Goal: Task Accomplishment & Management: Complete application form

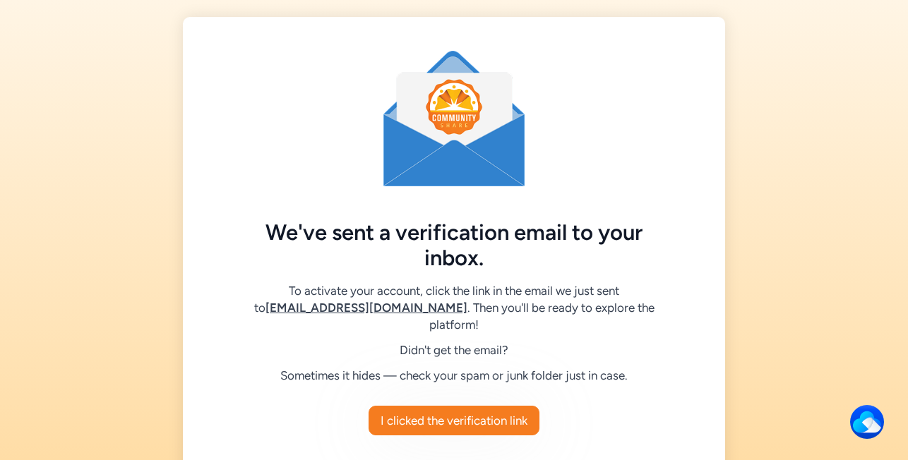
click at [583, 158] on div at bounding box center [454, 119] width 486 height 136
click at [560, 409] on div "I clicked the verification link" at bounding box center [454, 421] width 486 height 28
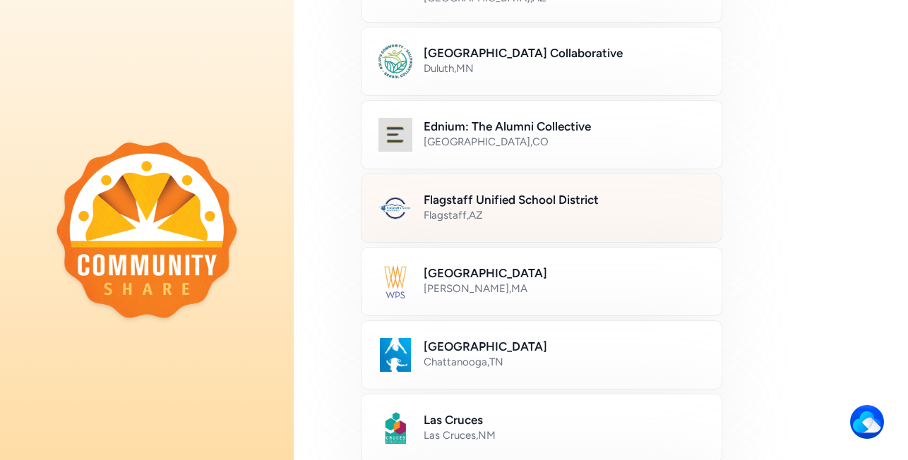
scroll to position [286, 0]
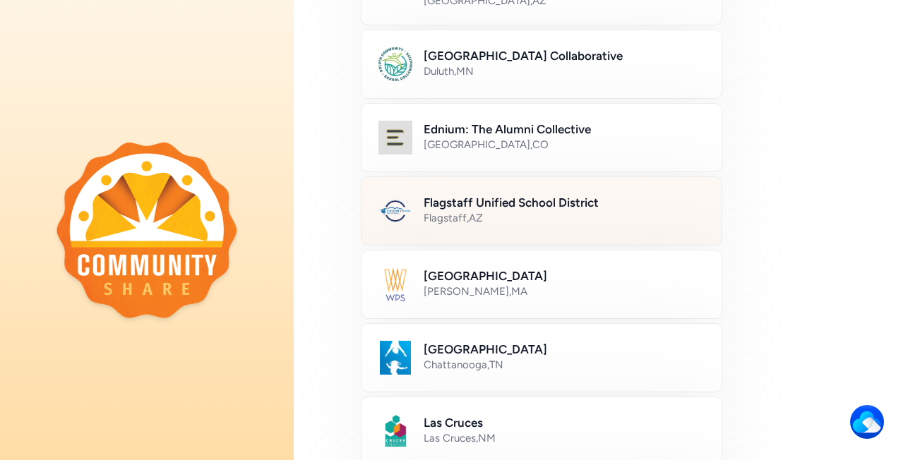
click at [506, 204] on h2 "Flagstaff Unified School District" at bounding box center [564, 202] width 281 height 17
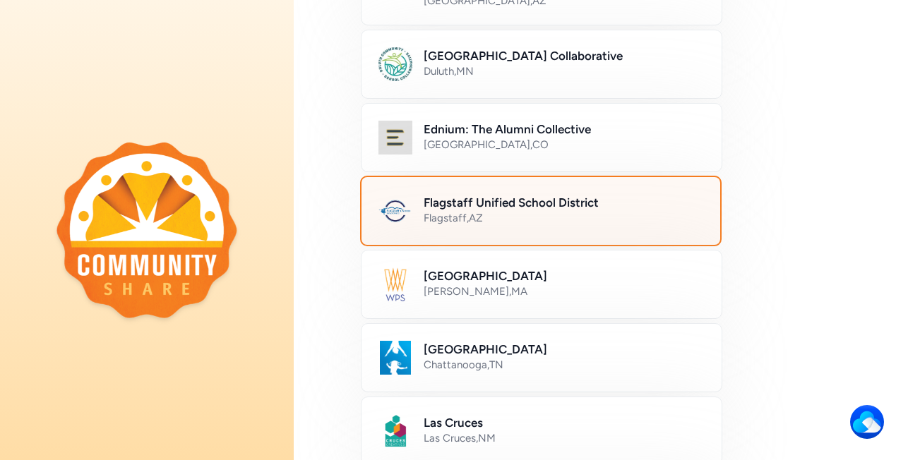
click at [506, 204] on h2 "Flagstaff Unified School District" at bounding box center [564, 202] width 280 height 17
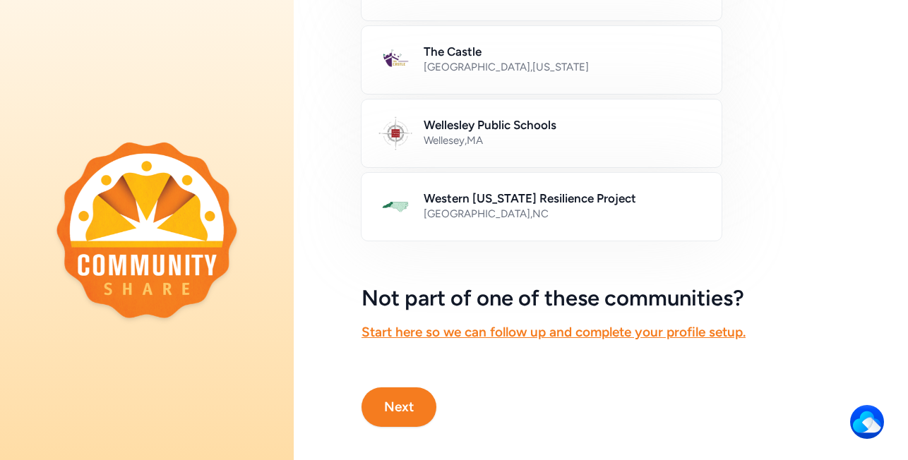
scroll to position [889, 0]
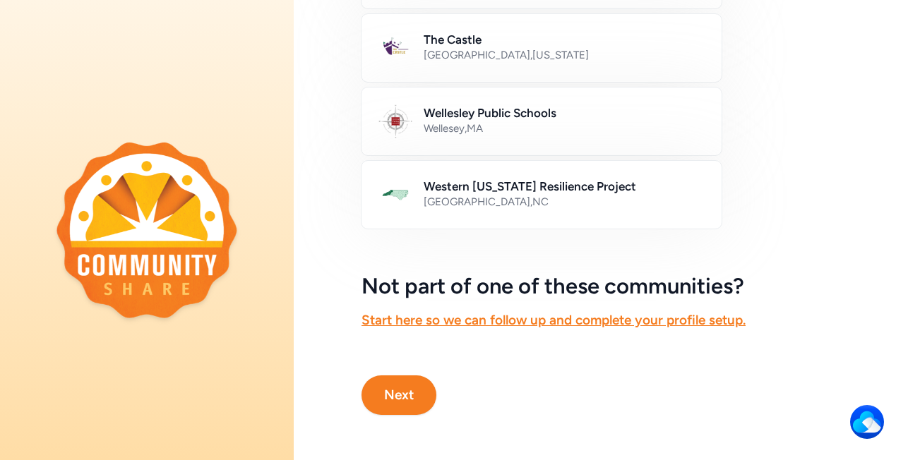
click at [420, 383] on button "Next" at bounding box center [398, 396] width 75 height 40
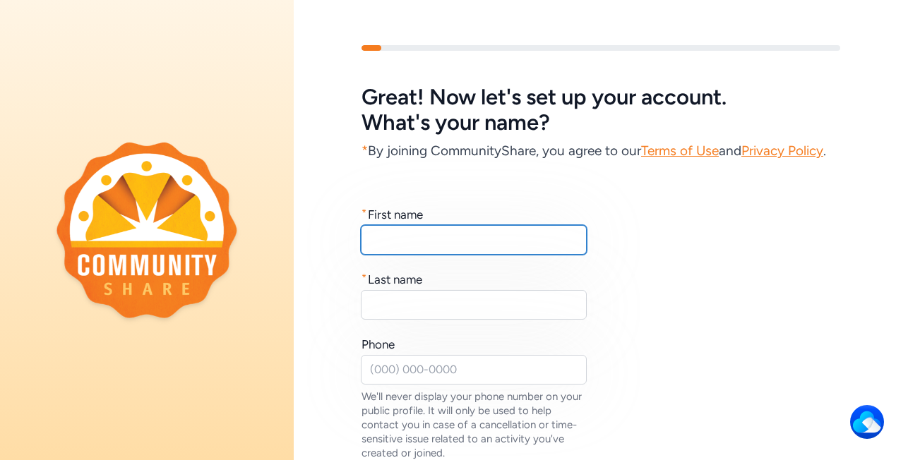
click at [404, 240] on input "text" at bounding box center [474, 240] width 226 height 30
type input "y"
type input "[PERSON_NAME]"
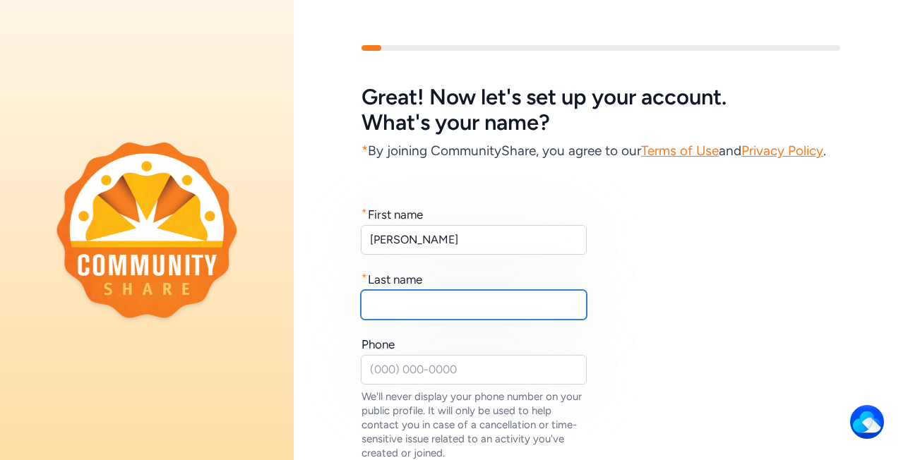
click at [414, 308] on input "text" at bounding box center [474, 305] width 226 height 30
type input "Parent"
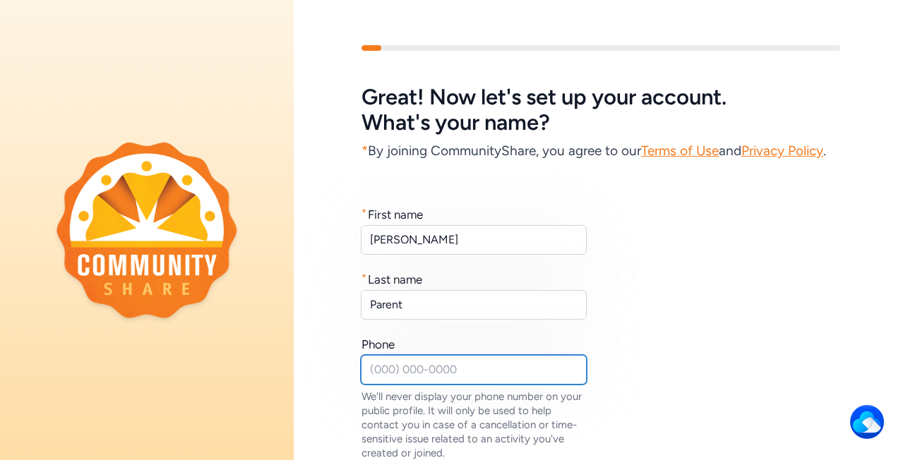
click at [391, 364] on input "text" at bounding box center [474, 370] width 226 height 30
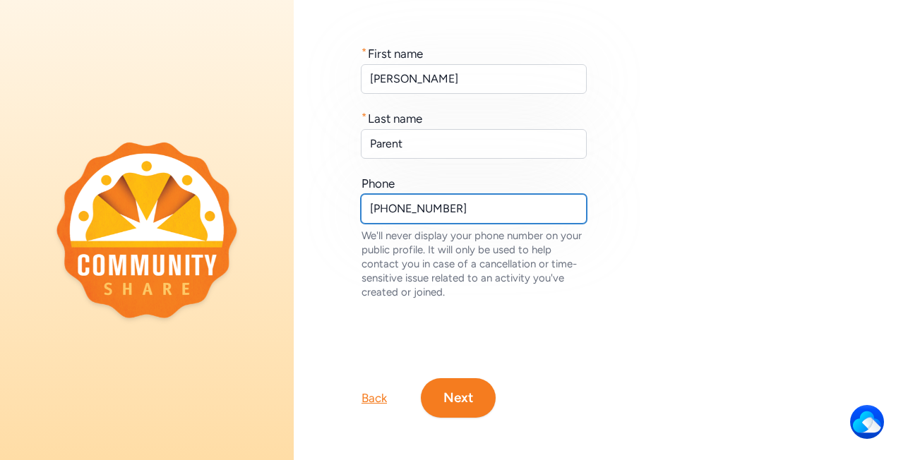
scroll to position [164, 0]
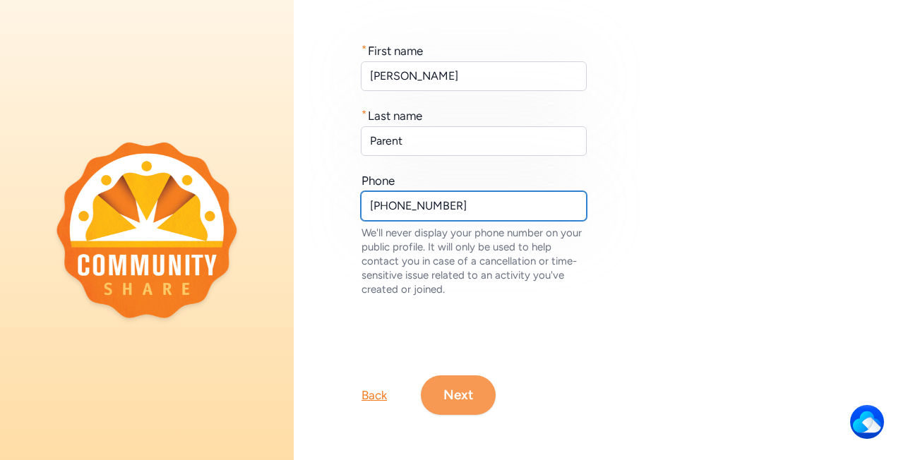
type input "[PHONE_NUMBER]"
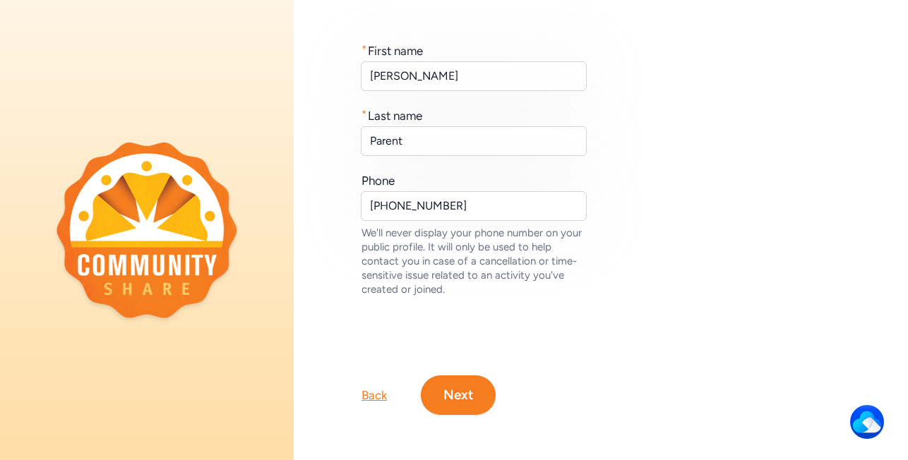
click at [466, 408] on button "Next" at bounding box center [458, 396] width 75 height 40
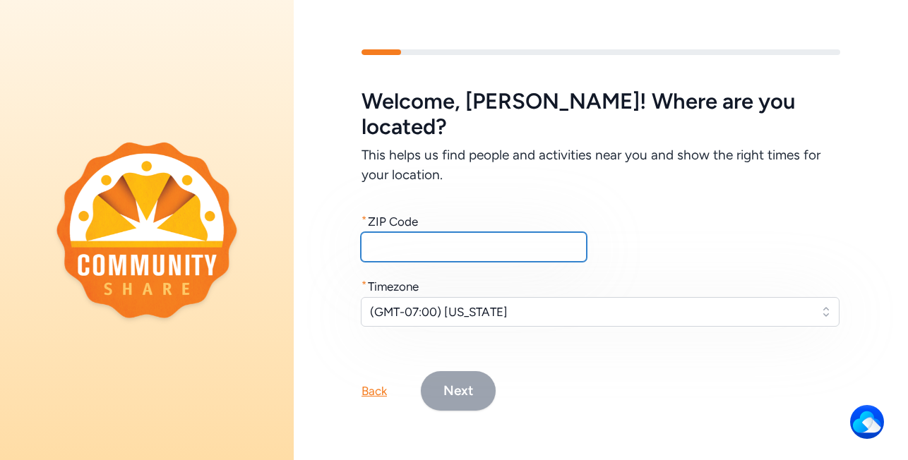
click at [390, 236] on input "text" at bounding box center [474, 247] width 226 height 30
type input "86005"
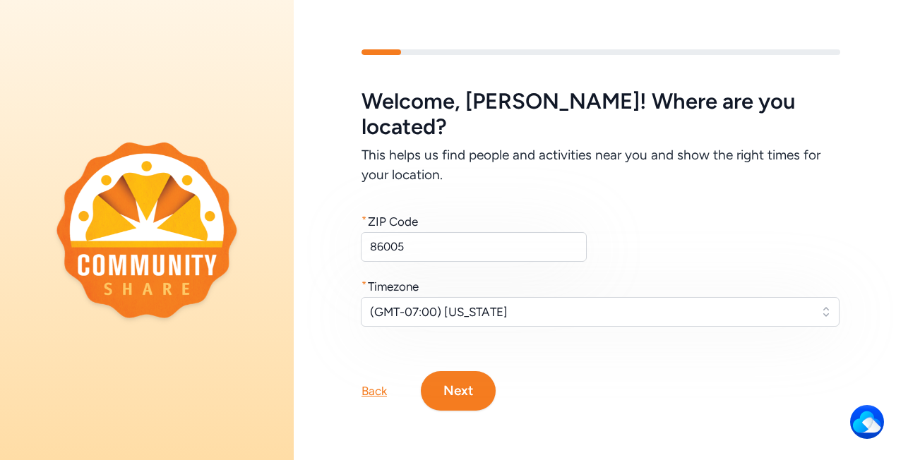
click at [469, 383] on button "Next" at bounding box center [458, 391] width 75 height 40
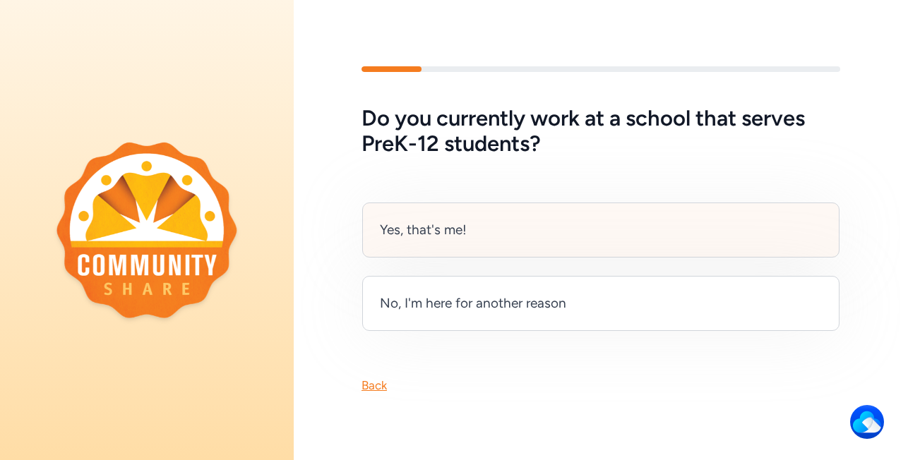
click at [455, 240] on div "Yes, that's me!" at bounding box center [600, 230] width 477 height 55
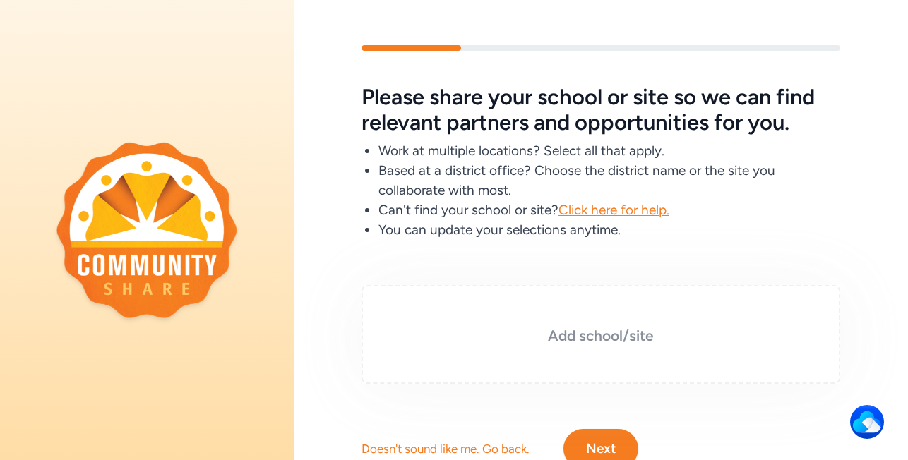
click at [554, 337] on h3 "Add school/site" at bounding box center [601, 336] width 408 height 20
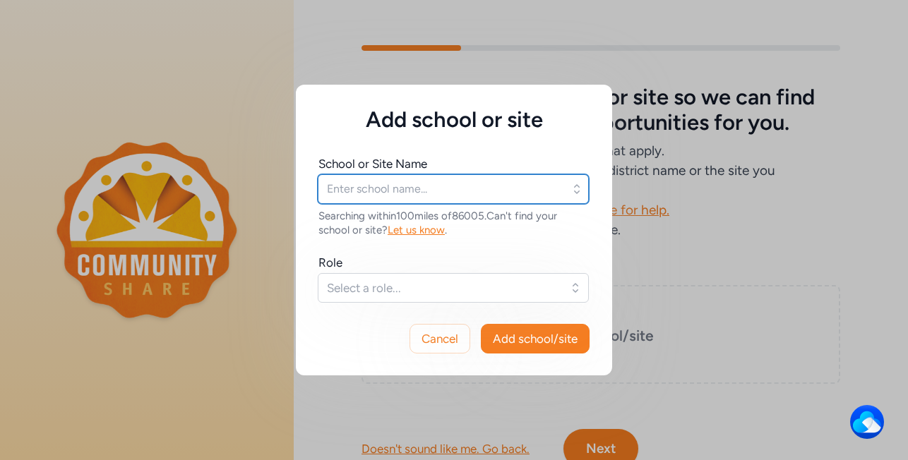
click at [376, 188] on input "text" at bounding box center [453, 189] width 271 height 30
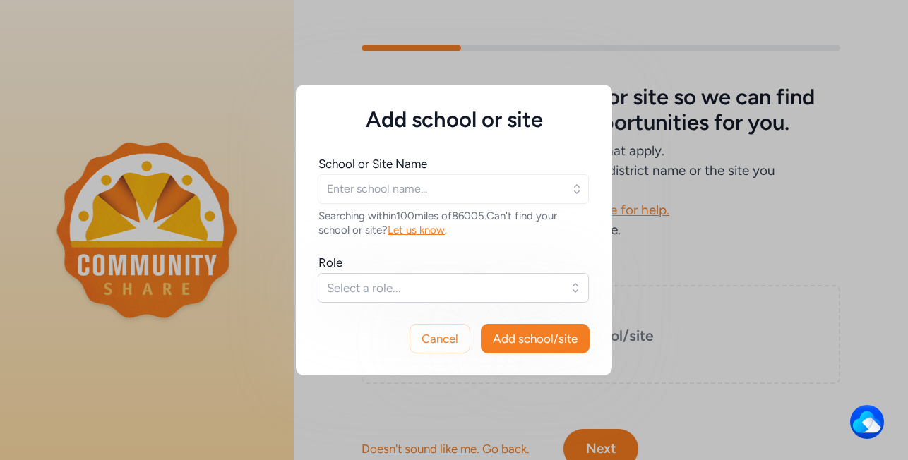
click at [576, 193] on icon "button" at bounding box center [577, 189] width 14 height 14
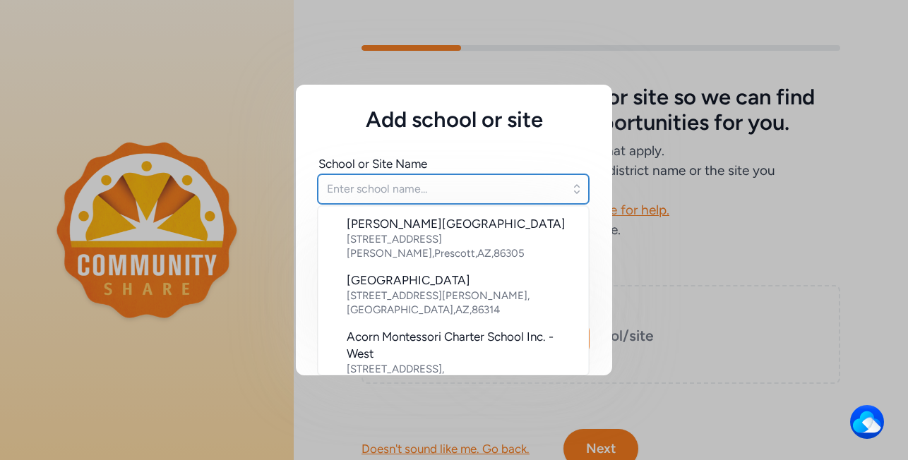
type input "K"
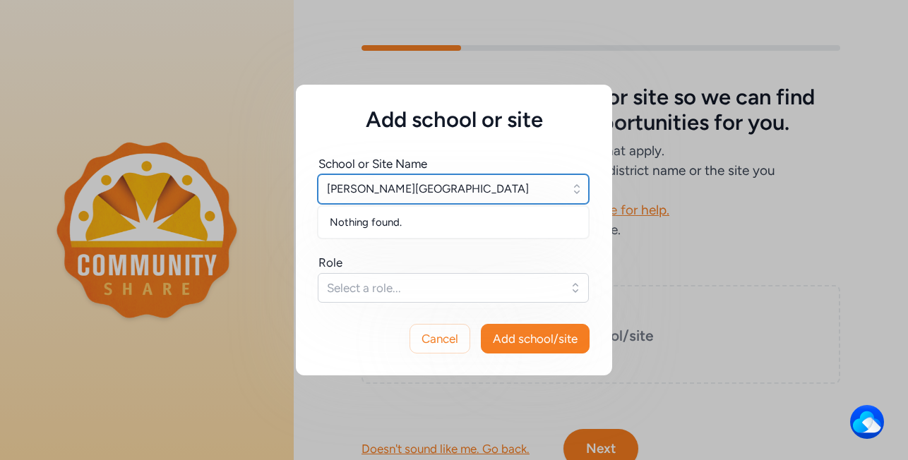
type input "[PERSON_NAME][GEOGRAPHIC_DATA]"
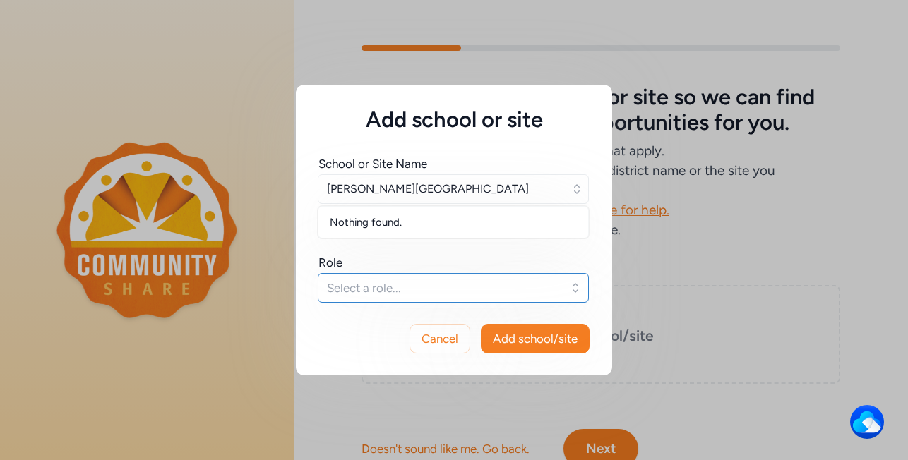
click at [433, 286] on span "Select a role..." at bounding box center [443, 288] width 233 height 17
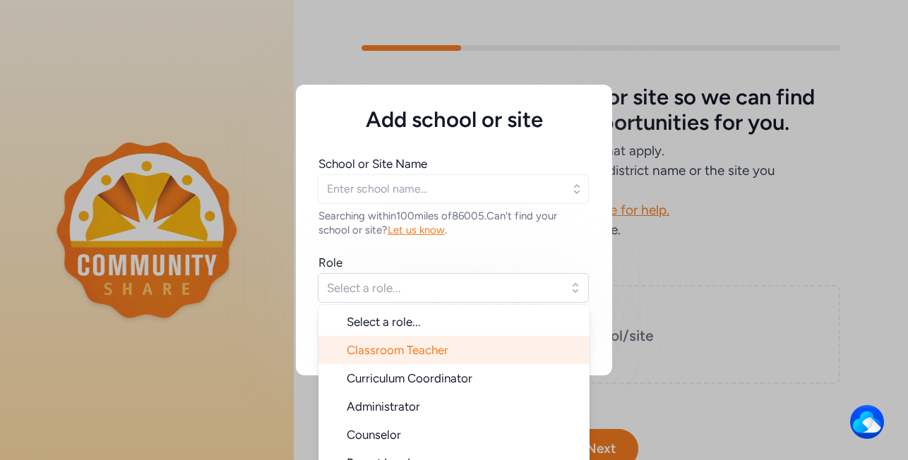
click at [445, 345] on span "Classroom Teacher" at bounding box center [398, 350] width 102 height 14
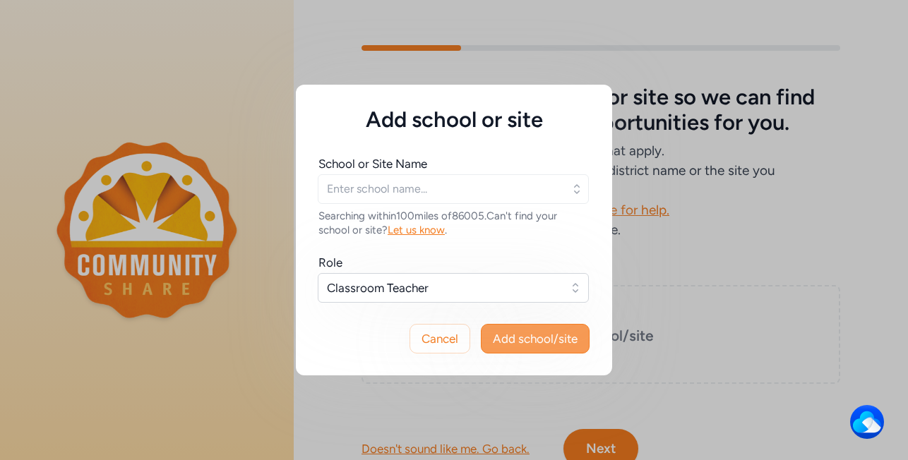
click at [533, 339] on span "Add school/site" at bounding box center [535, 338] width 85 height 17
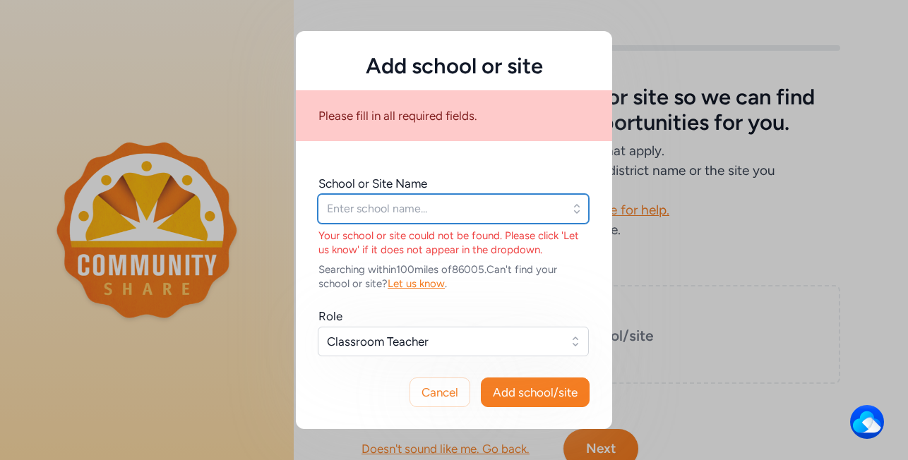
click at [397, 209] on input "text" at bounding box center [453, 209] width 271 height 30
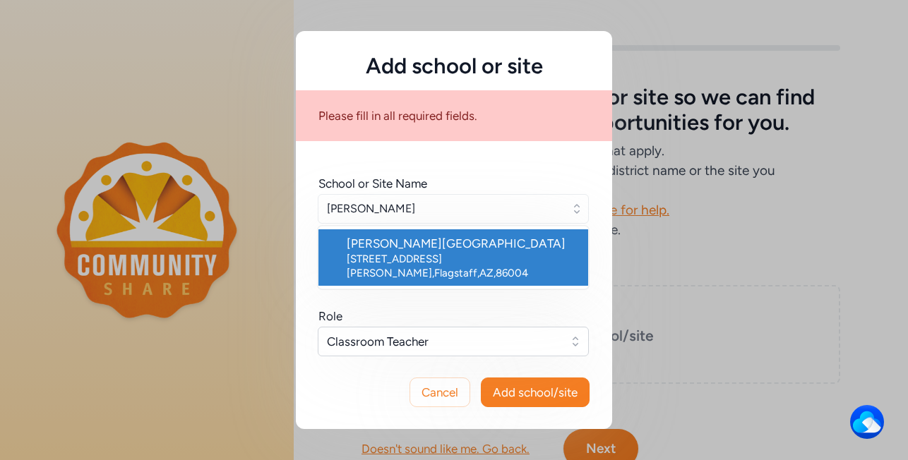
click at [439, 253] on div "[STREET_ADDRESS][PERSON_NAME]" at bounding box center [462, 266] width 230 height 28
type input "[PERSON_NAME][GEOGRAPHIC_DATA]"
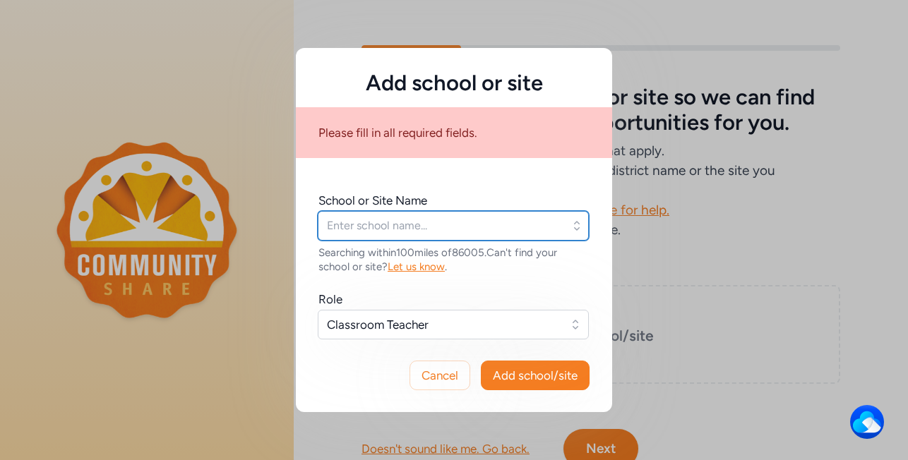
type input "[PERSON_NAME][GEOGRAPHIC_DATA]"
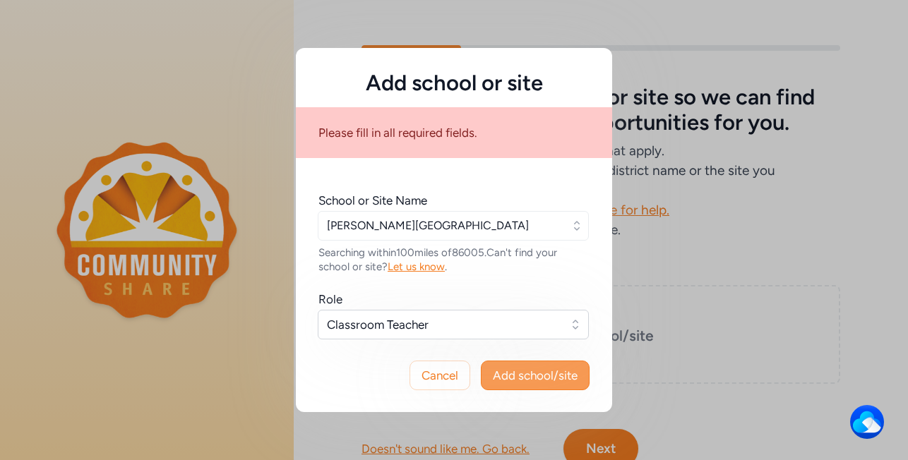
click at [508, 383] on span "Add school/site" at bounding box center [535, 375] width 85 height 17
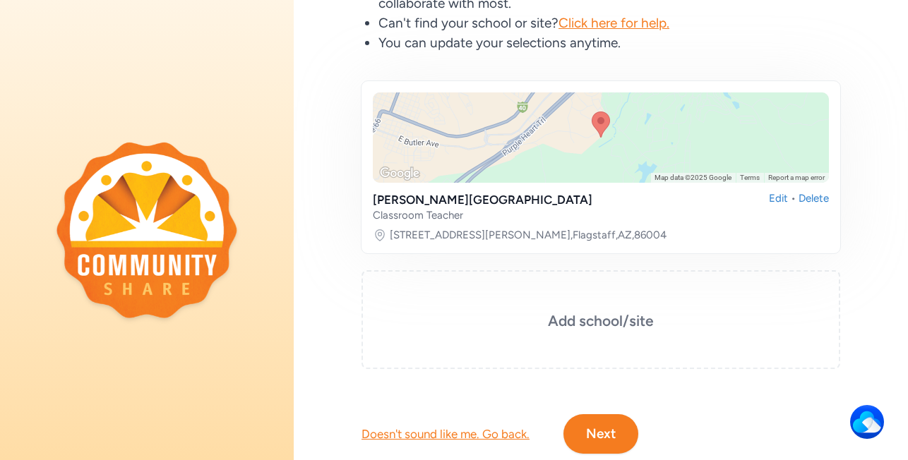
scroll to position [226, 0]
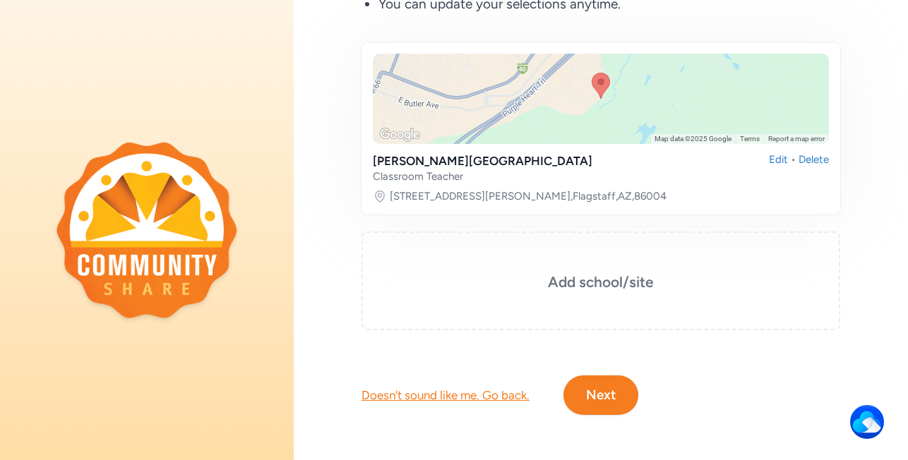
click at [589, 393] on button "Next" at bounding box center [600, 396] width 75 height 40
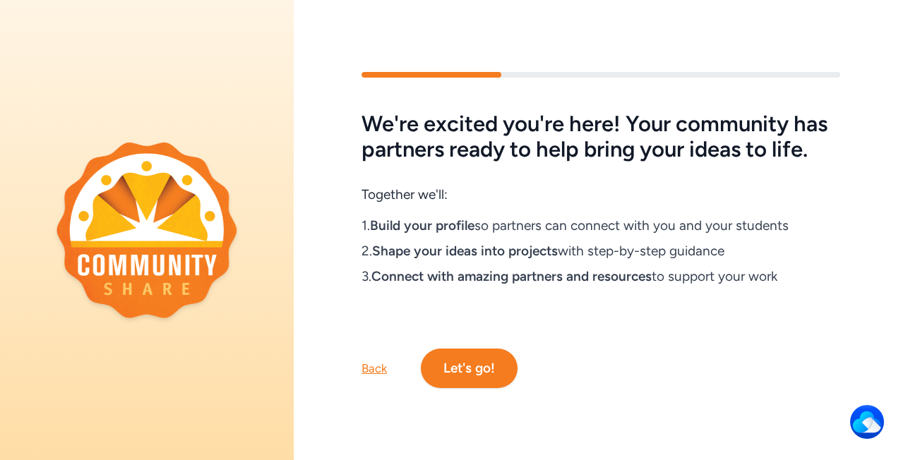
click at [458, 377] on button "Let's go!" at bounding box center [469, 369] width 97 height 40
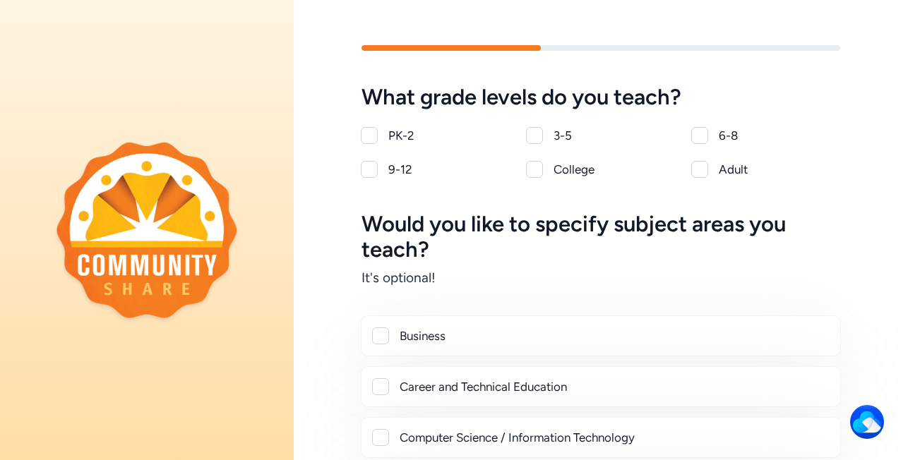
click at [370, 136] on div at bounding box center [369, 135] width 17 height 17
checkbox input "true"
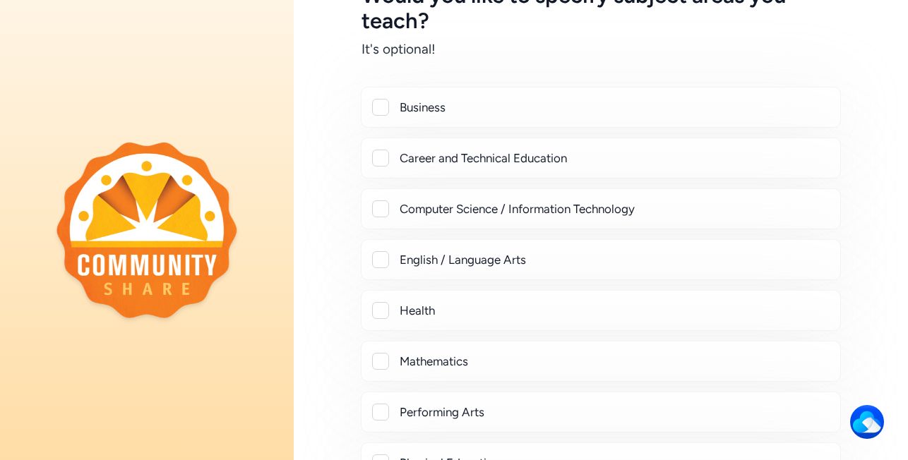
scroll to position [232, 0]
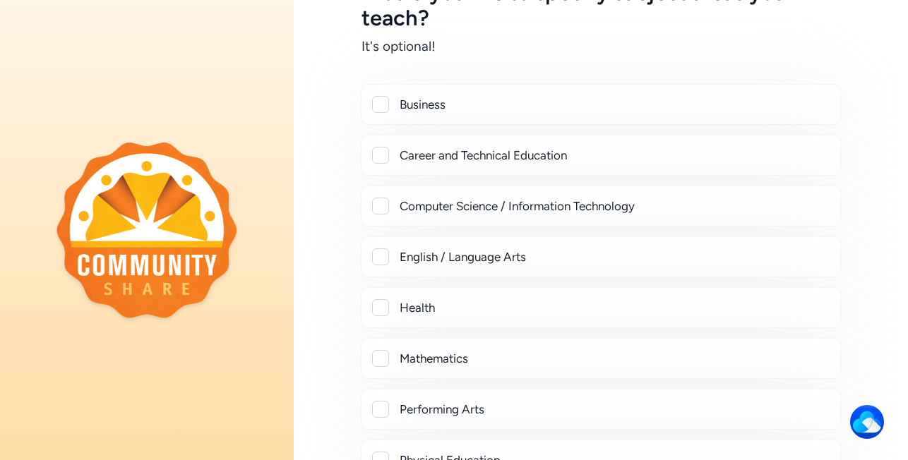
click at [380, 210] on div at bounding box center [380, 206] width 17 height 17
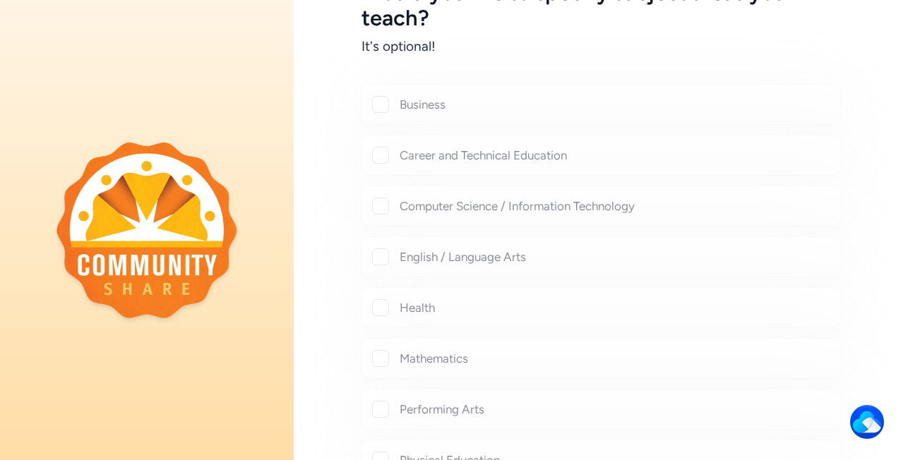
checkbox input "true"
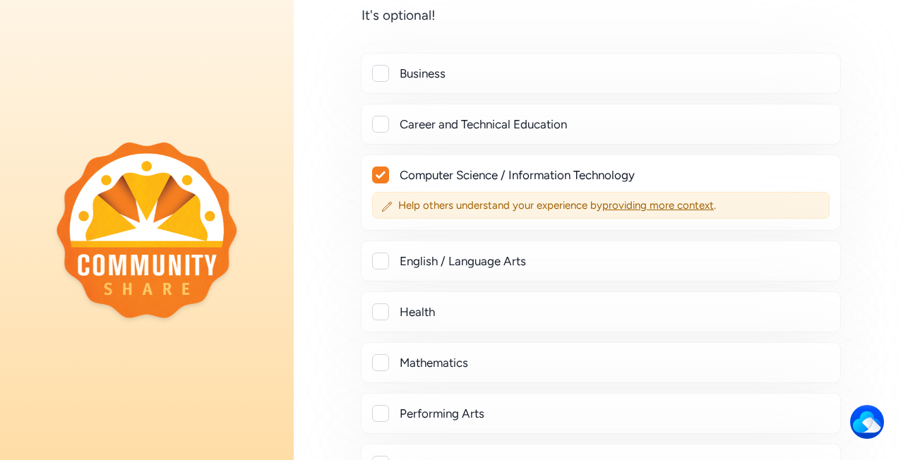
scroll to position [263, 0]
click at [383, 261] on div at bounding box center [380, 260] width 17 height 17
checkbox input "true"
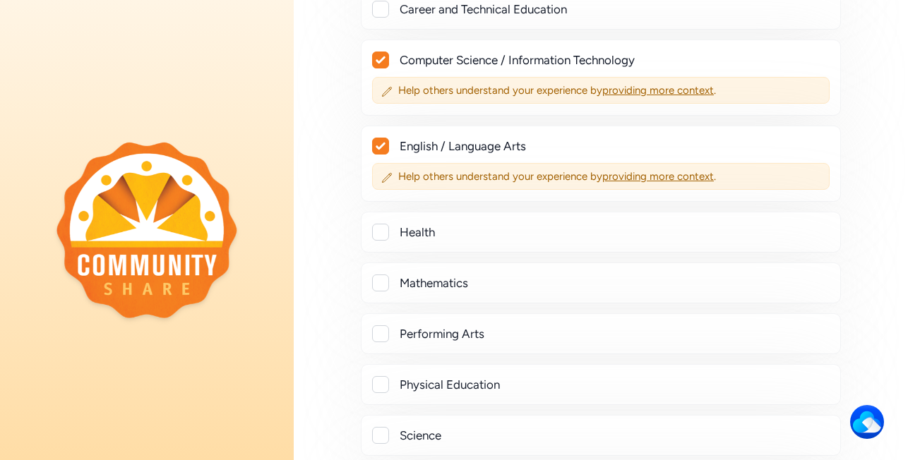
scroll to position [379, 0]
click at [386, 280] on div at bounding box center [380, 281] width 17 height 17
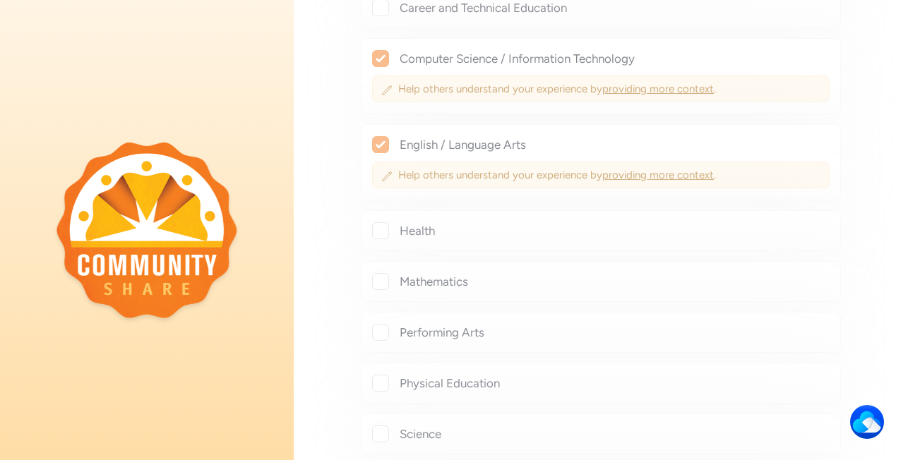
checkbox input "true"
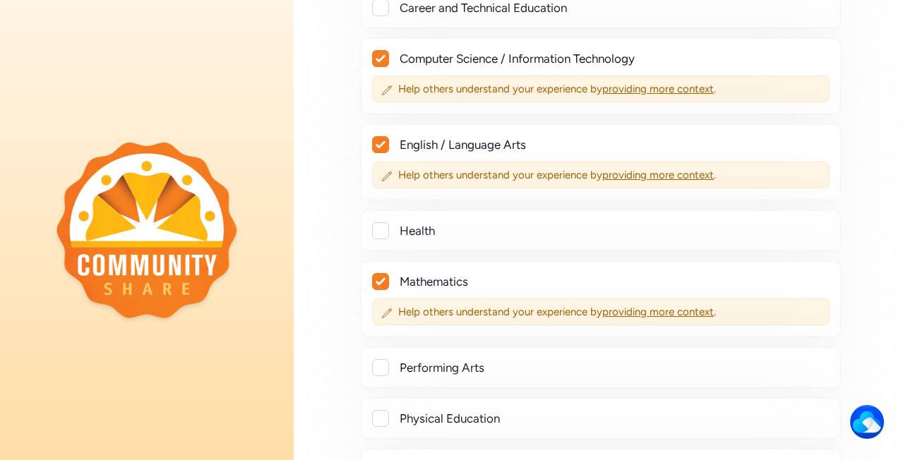
click at [379, 231] on div at bounding box center [380, 230] width 17 height 17
checkbox input "true"
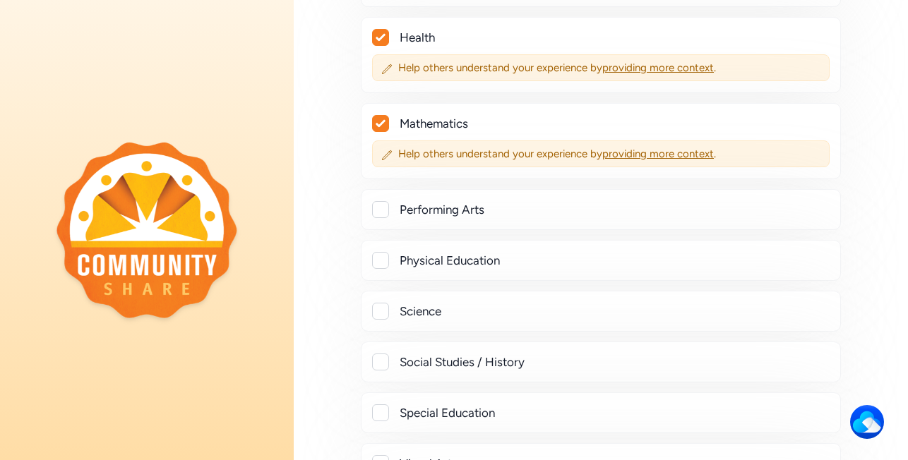
scroll to position [574, 0]
click at [388, 306] on div at bounding box center [380, 309] width 17 height 17
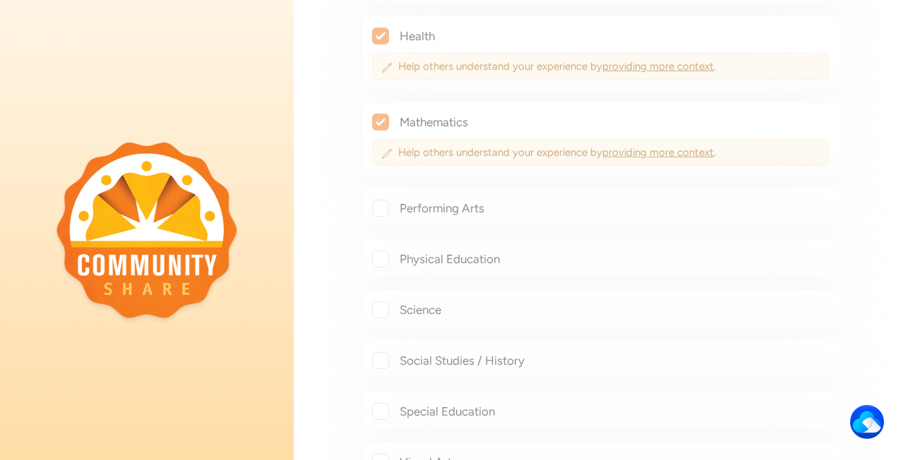
checkbox input "true"
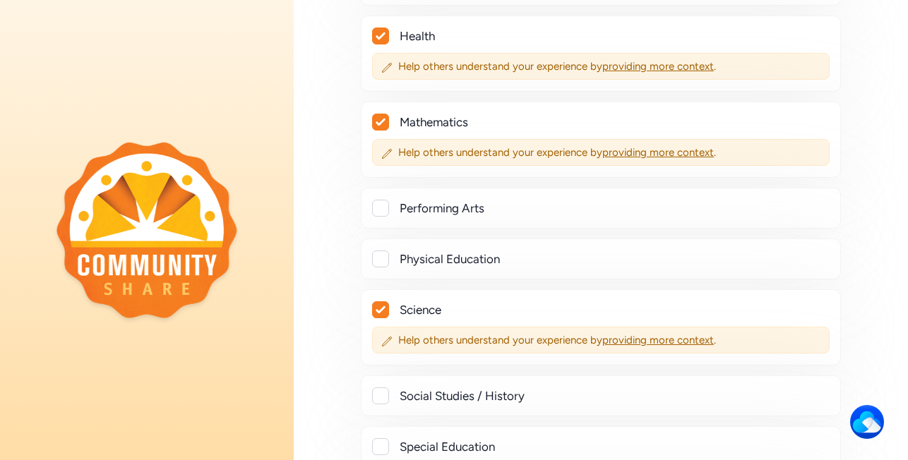
click at [388, 394] on div at bounding box center [380, 396] width 17 height 17
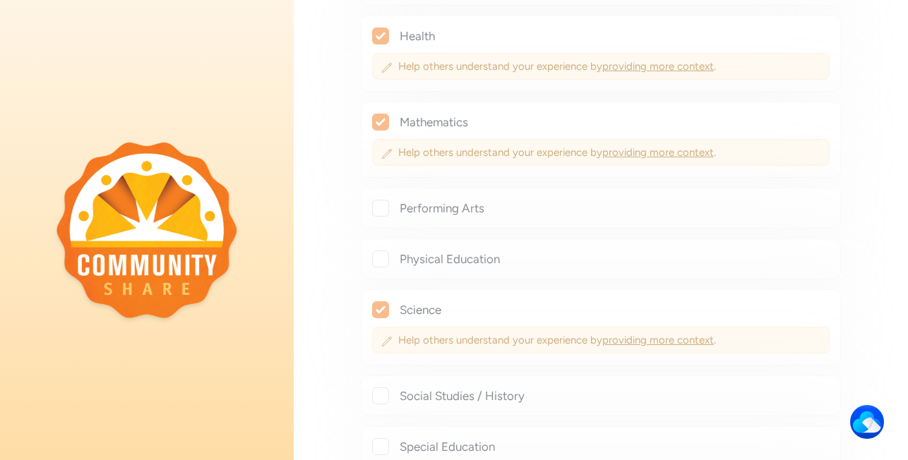
checkbox input "true"
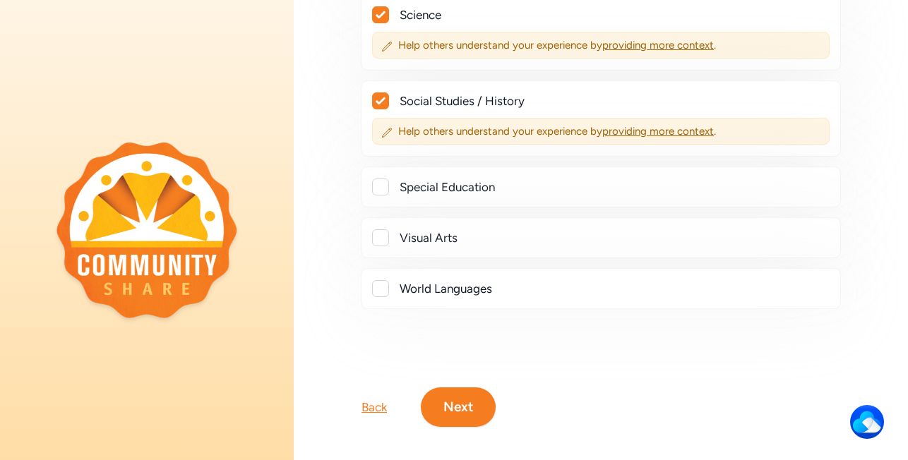
scroll to position [881, 0]
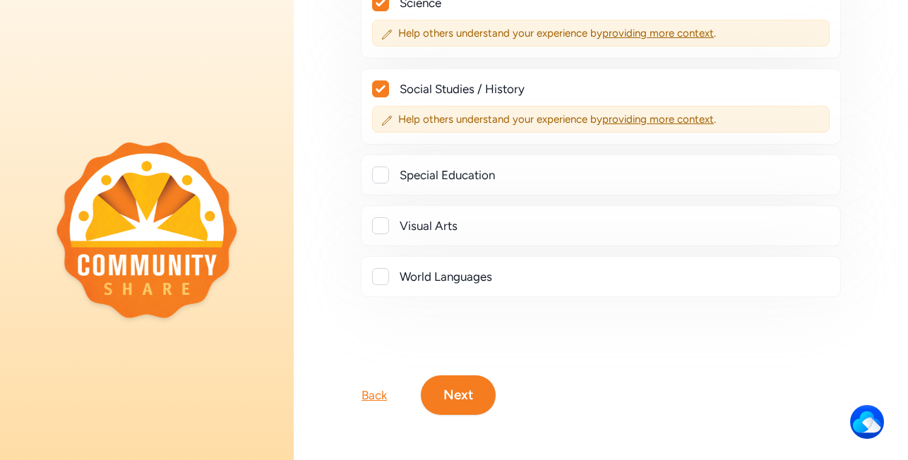
click at [462, 396] on button "Next" at bounding box center [458, 396] width 75 height 40
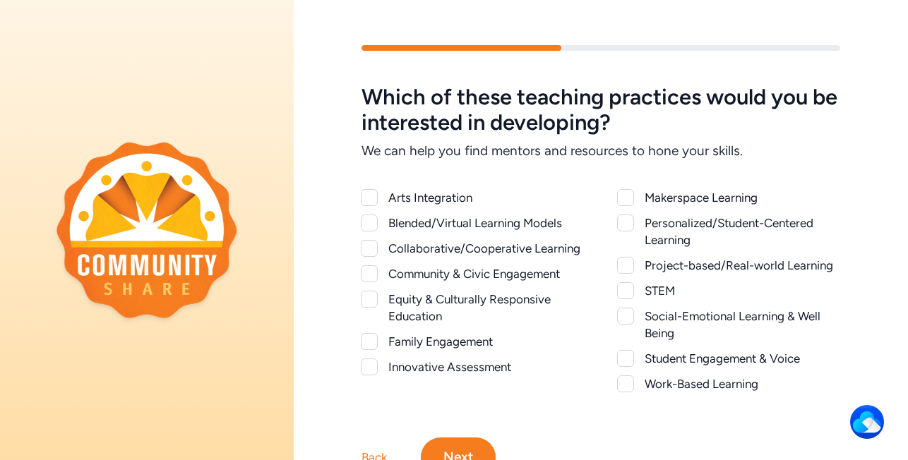
click at [371, 202] on div at bounding box center [369, 197] width 17 height 17
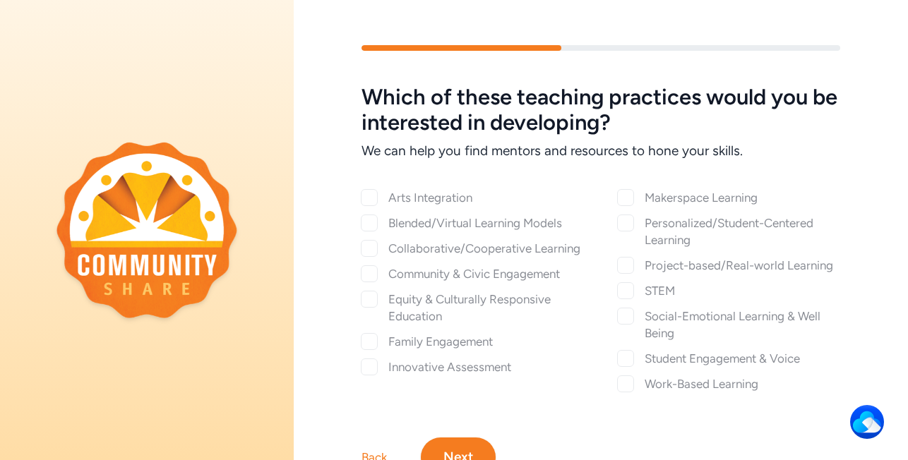
checkbox input "true"
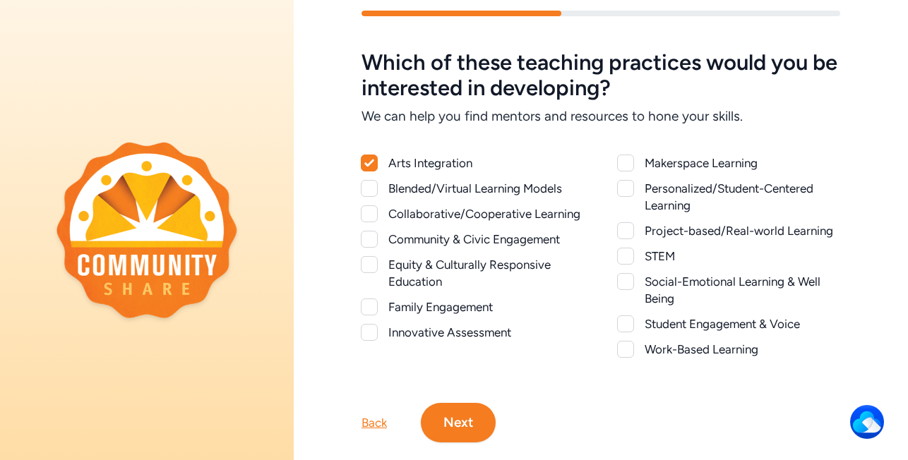
scroll to position [37, 0]
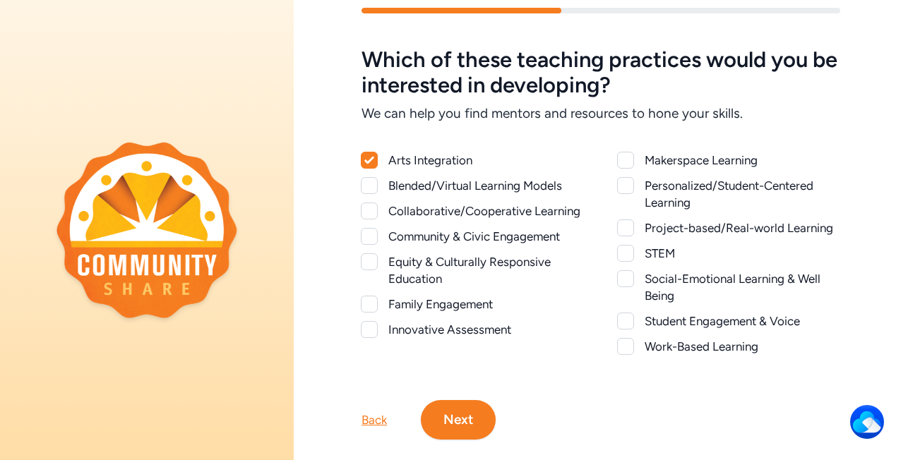
click at [369, 189] on div at bounding box center [369, 185] width 17 height 17
checkbox input "true"
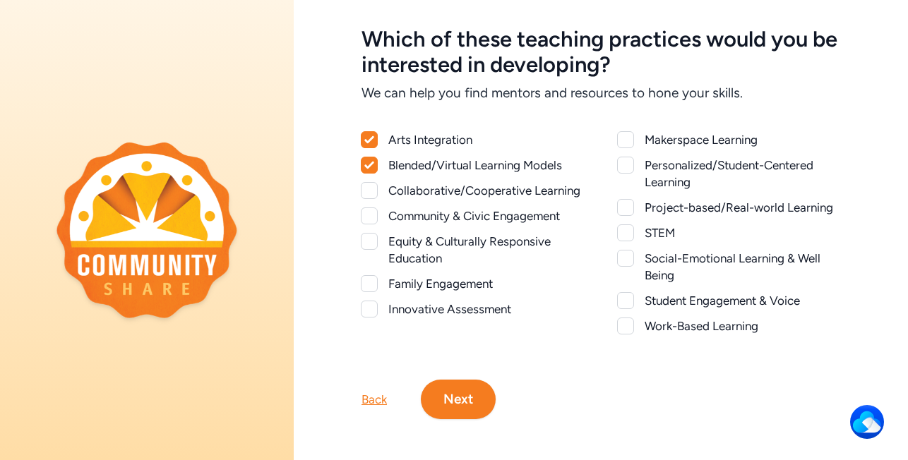
scroll to position [62, 0]
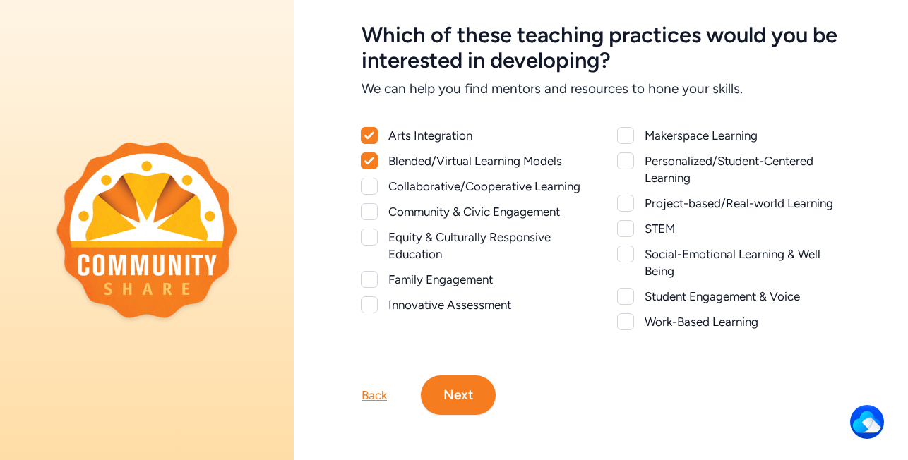
click at [366, 237] on div at bounding box center [369, 237] width 17 height 17
checkbox input "true"
click at [632, 133] on div at bounding box center [625, 135] width 17 height 17
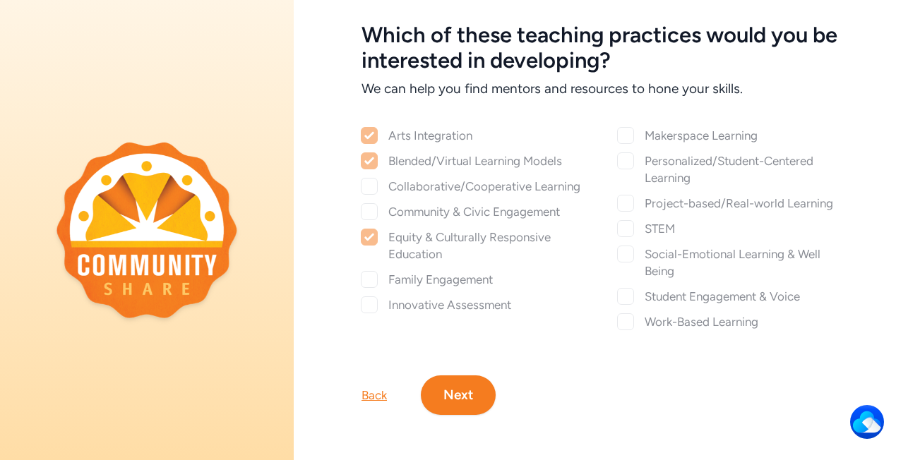
checkbox input "true"
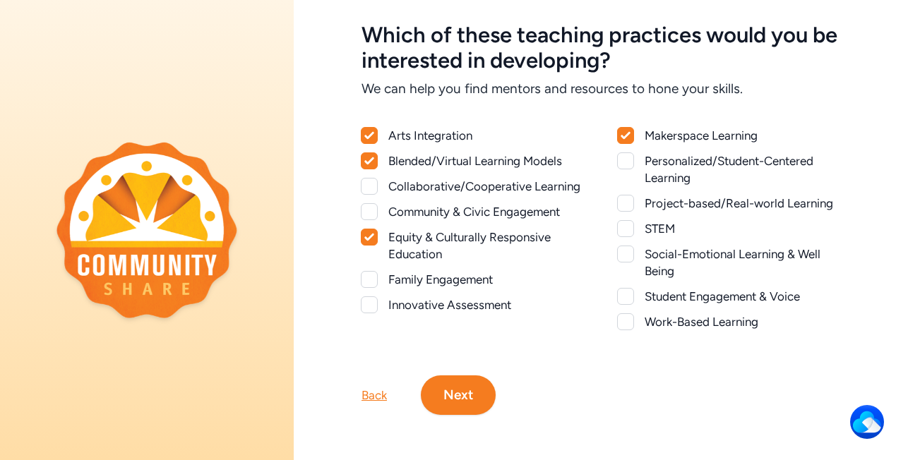
click at [479, 403] on button "Next" at bounding box center [458, 396] width 75 height 40
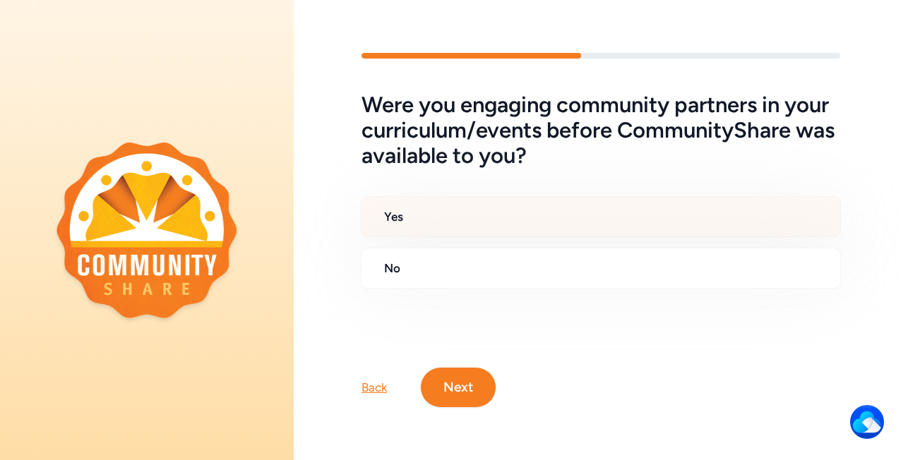
click at [410, 215] on h2 "Yes" at bounding box center [606, 216] width 445 height 17
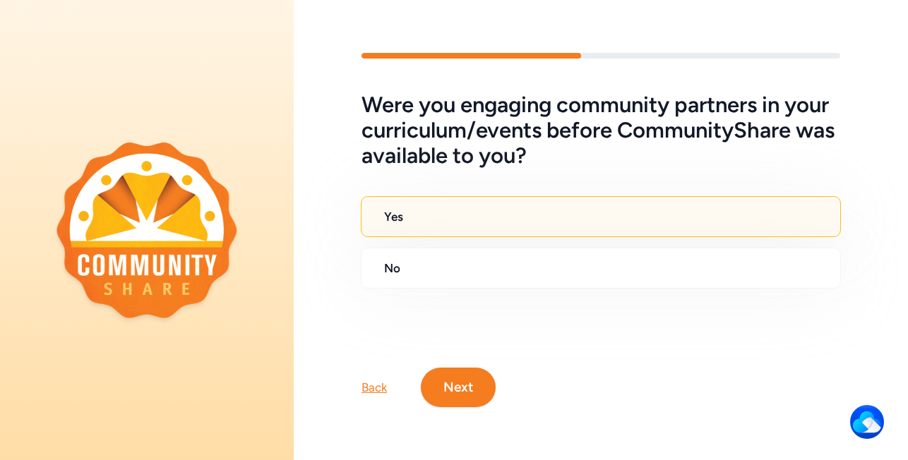
click at [467, 380] on button "Next" at bounding box center [458, 388] width 75 height 40
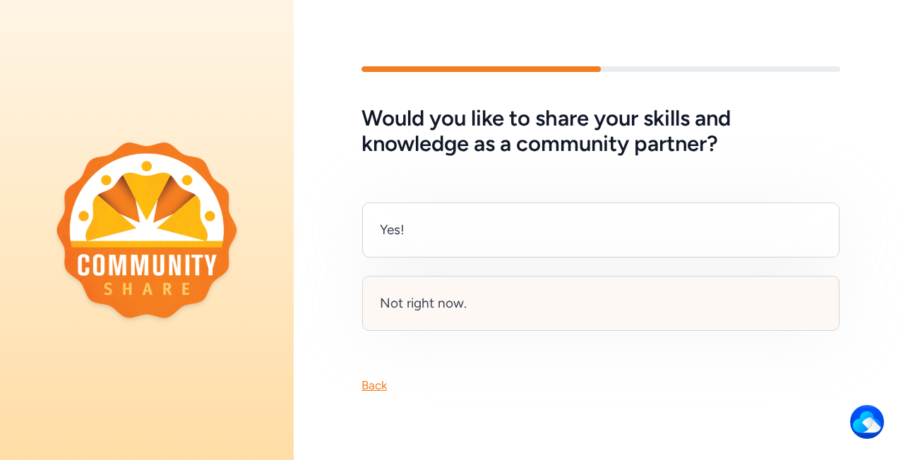
click at [432, 320] on div "Not right now." at bounding box center [600, 303] width 477 height 55
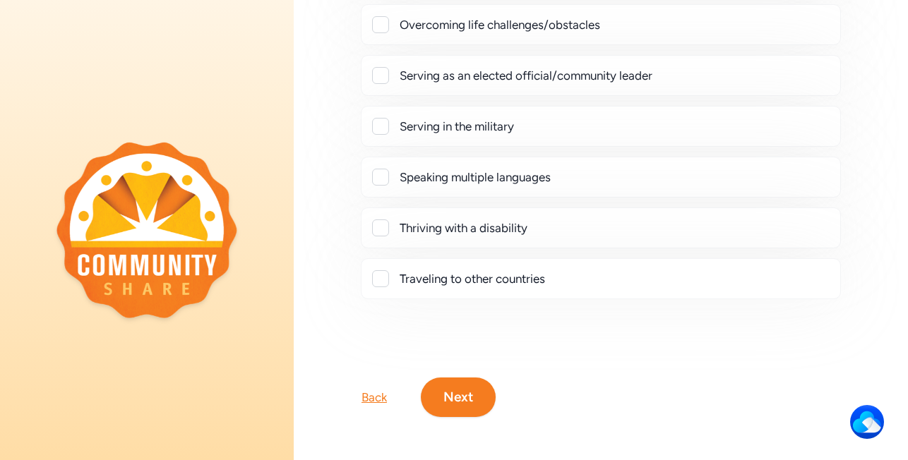
scroll to position [395, 0]
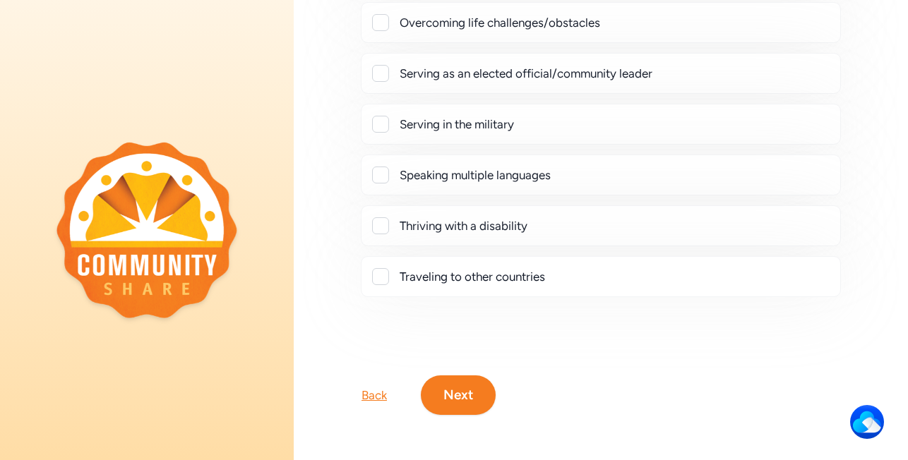
click at [443, 400] on button "Next" at bounding box center [458, 396] width 75 height 40
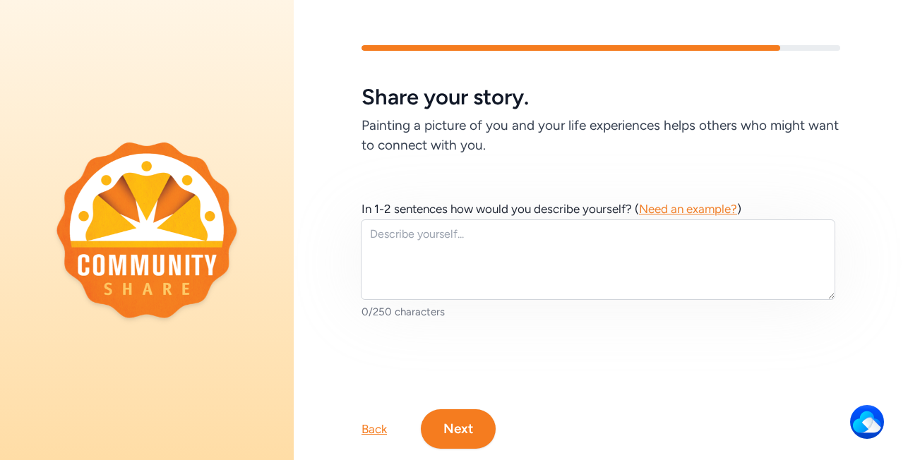
click at [468, 436] on button "Next" at bounding box center [458, 429] width 75 height 40
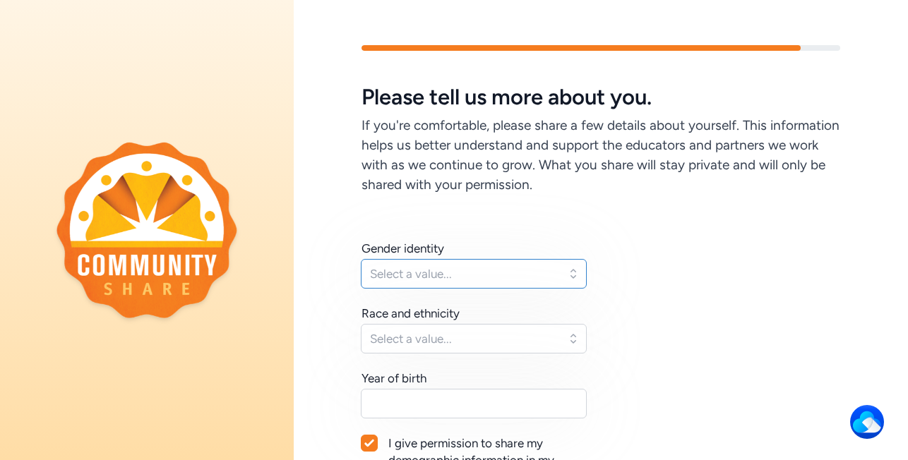
click at [574, 276] on button "Select a value..." at bounding box center [474, 274] width 226 height 30
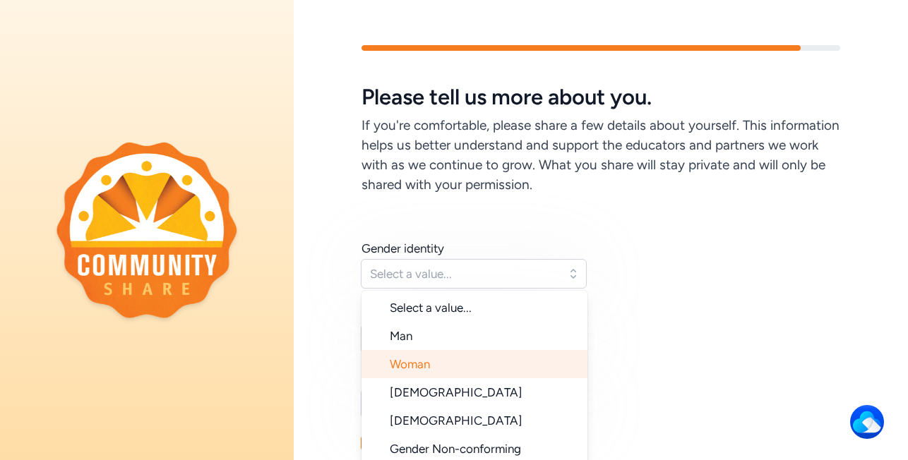
click at [481, 363] on li "Woman" at bounding box center [474, 364] width 226 height 28
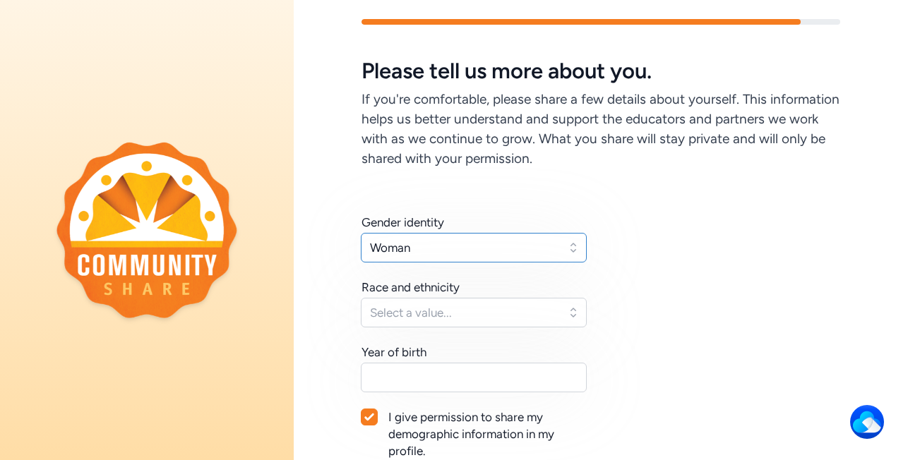
scroll to position [30, 0]
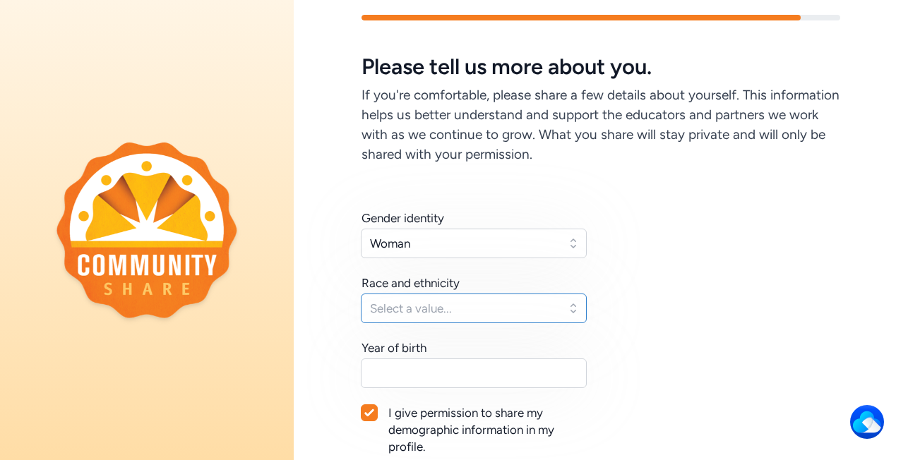
click at [572, 313] on button "Select a value..." at bounding box center [474, 309] width 226 height 30
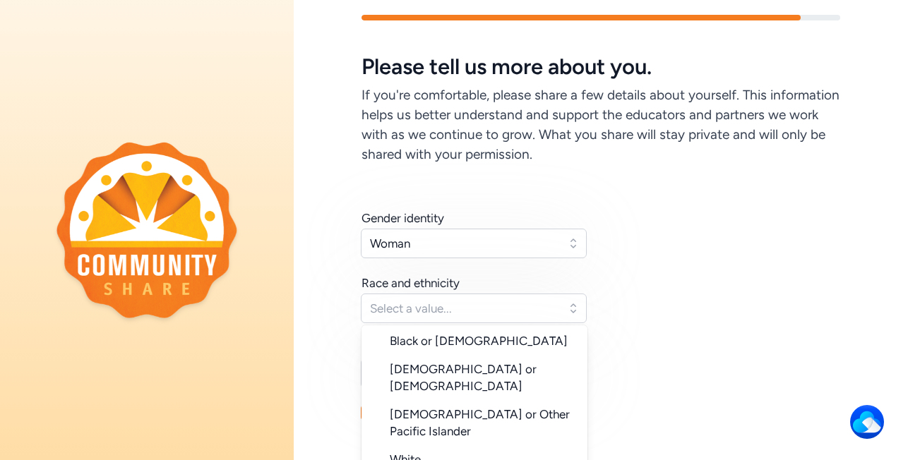
scroll to position [141, 0]
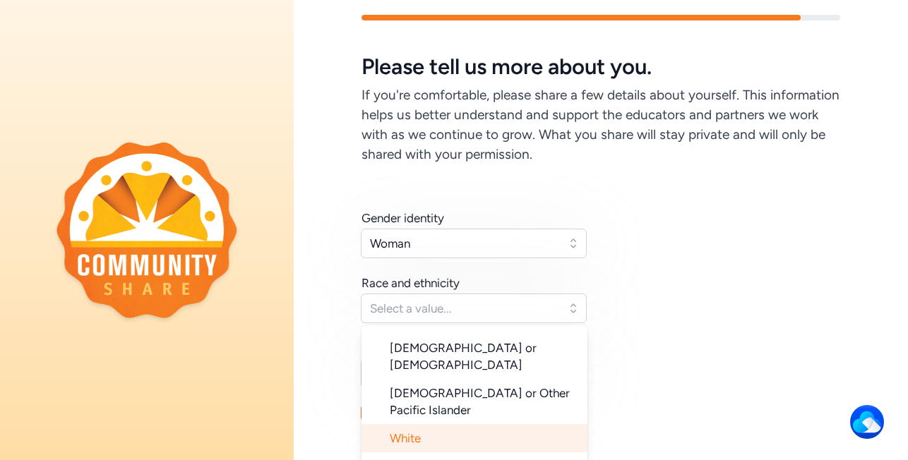
click at [535, 424] on li "White" at bounding box center [474, 438] width 226 height 28
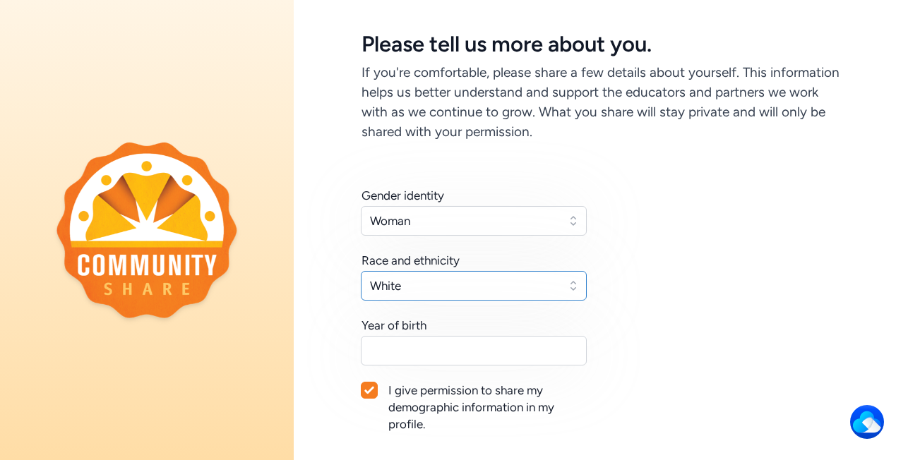
scroll to position [61, 0]
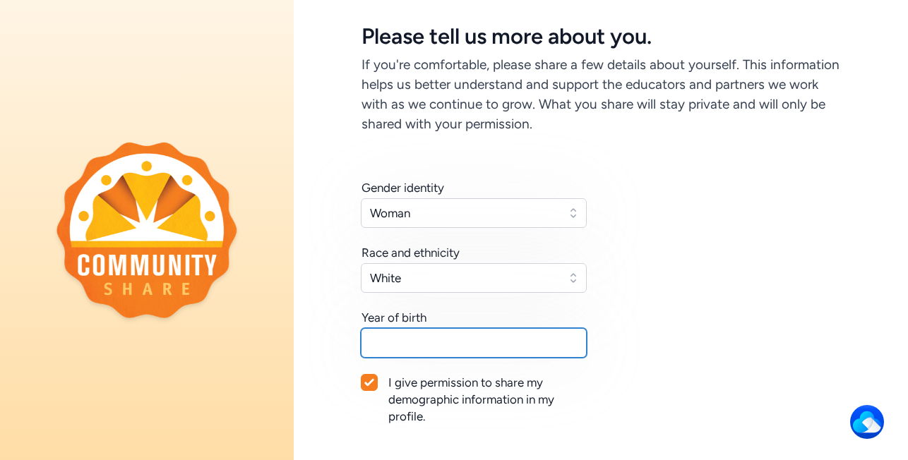
click at [456, 352] on input "text" at bounding box center [474, 343] width 226 height 30
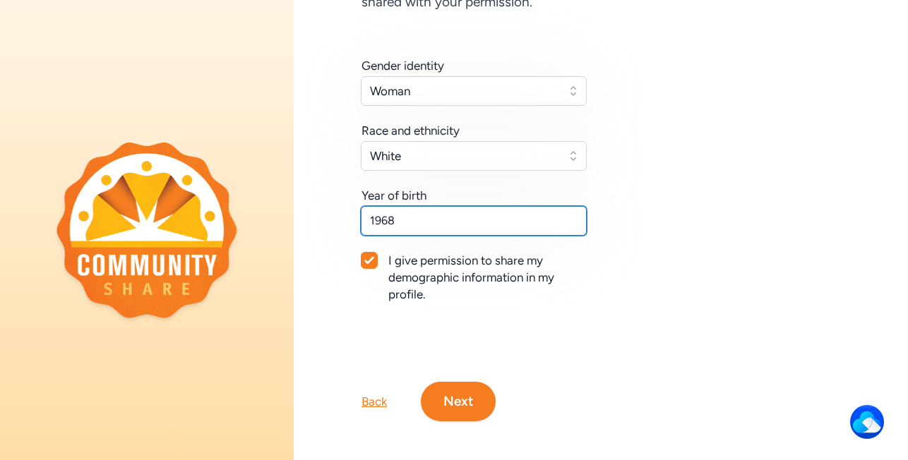
scroll to position [189, 0]
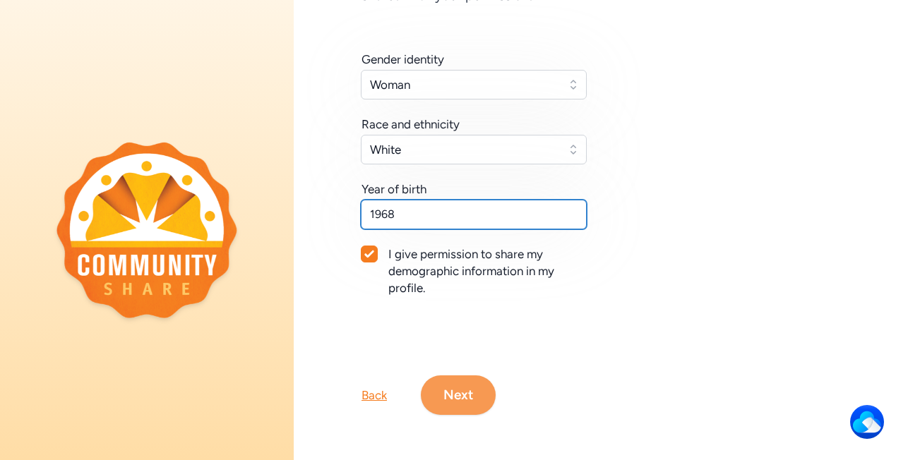
type input "1968"
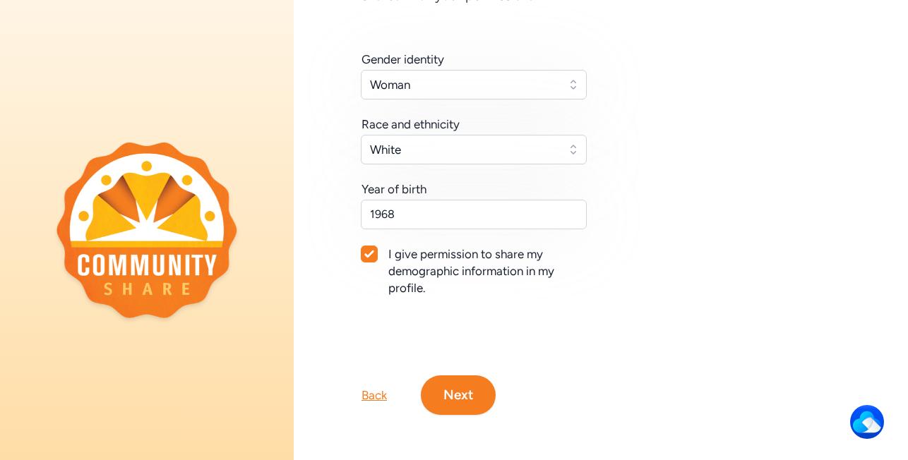
click at [464, 397] on button "Next" at bounding box center [458, 396] width 75 height 40
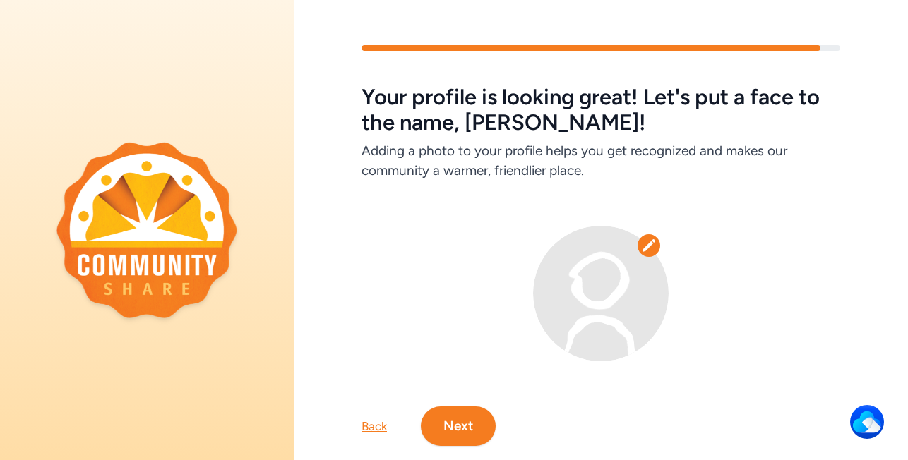
click at [476, 435] on button "Next" at bounding box center [458, 427] width 75 height 40
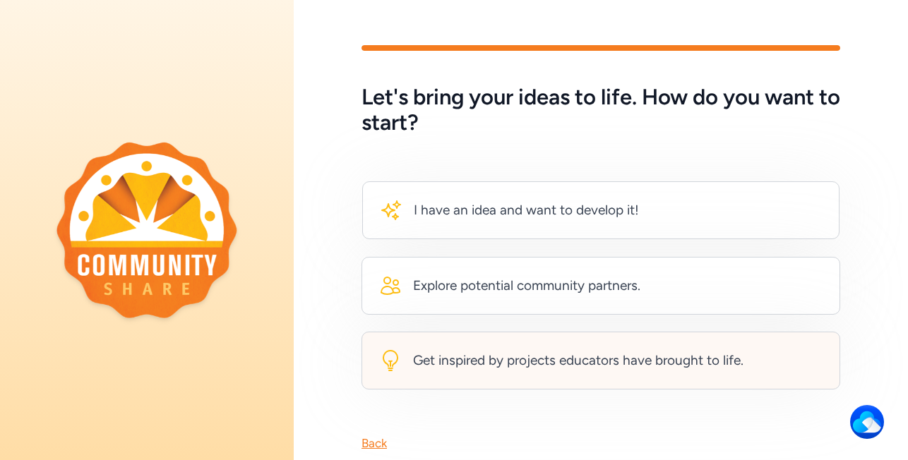
click at [539, 367] on div "Get inspired by projects educators have brought to life." at bounding box center [578, 361] width 330 height 20
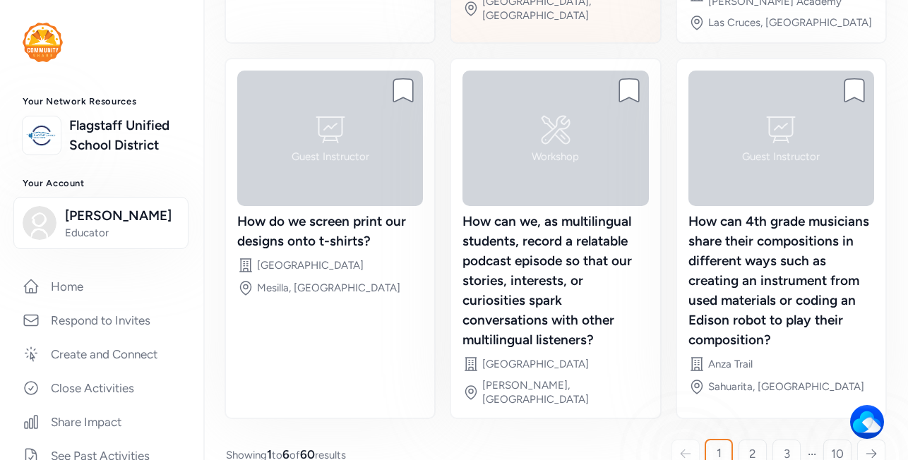
scroll to position [499, 0]
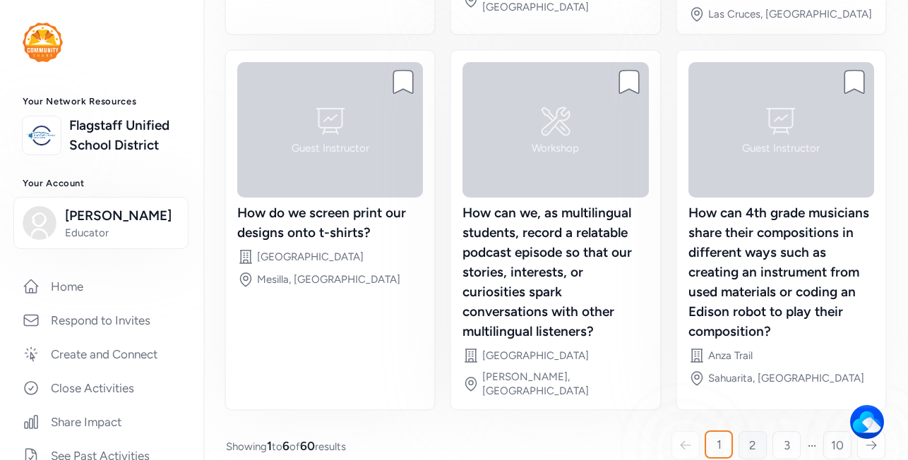
click at [755, 437] on span "2" at bounding box center [752, 445] width 7 height 17
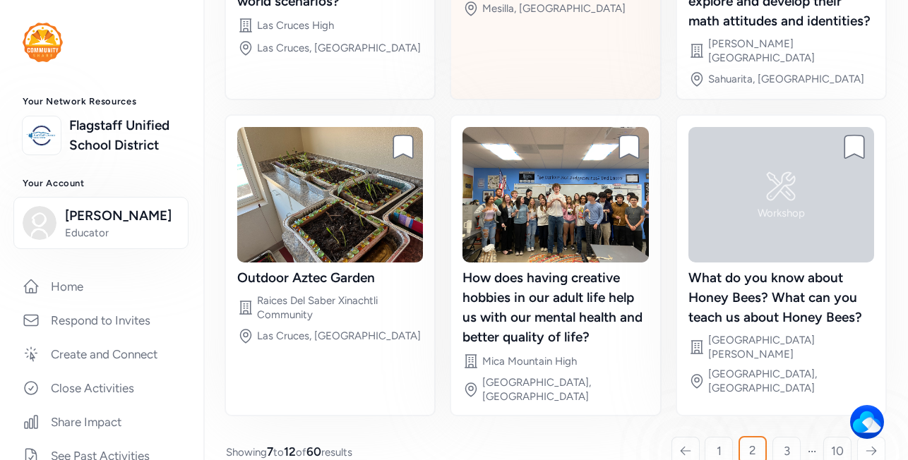
scroll to position [420, 0]
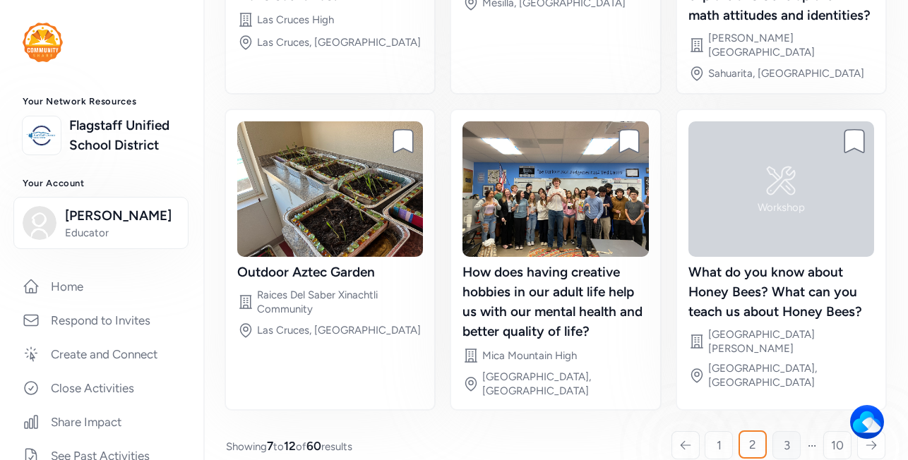
click at [788, 431] on link "3" at bounding box center [786, 445] width 28 height 28
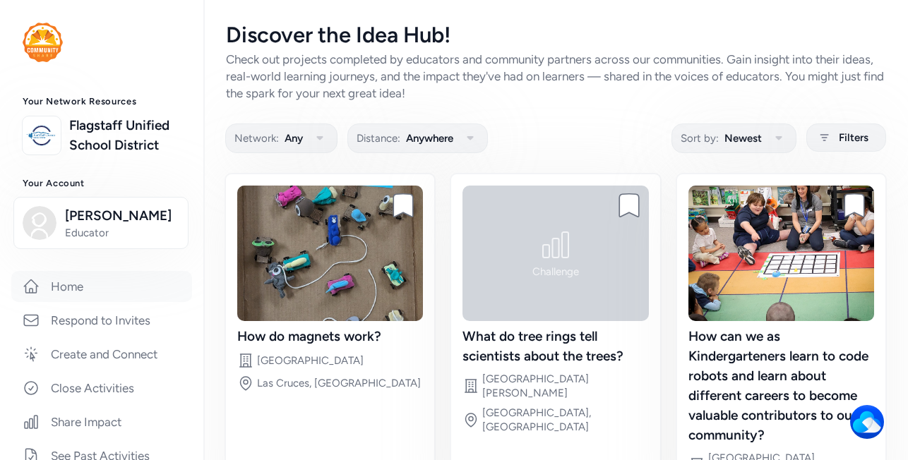
click at [75, 285] on link "Home" at bounding box center [101, 286] width 181 height 31
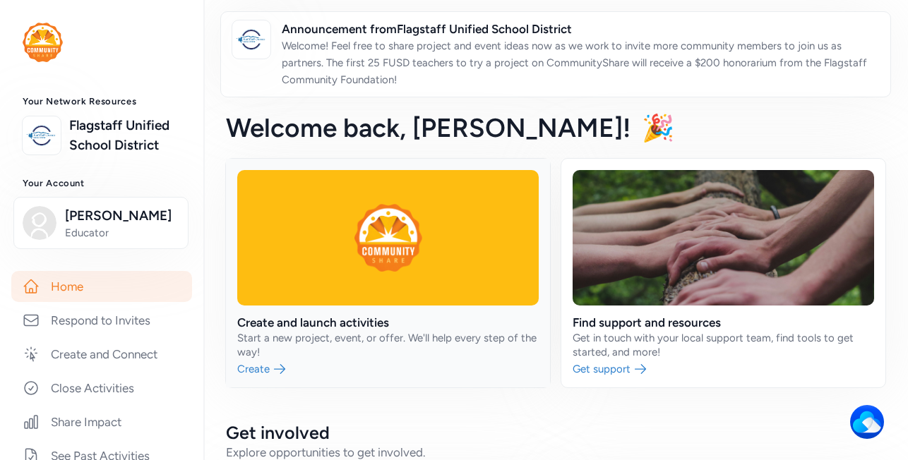
click at [338, 271] on link at bounding box center [388, 273] width 324 height 229
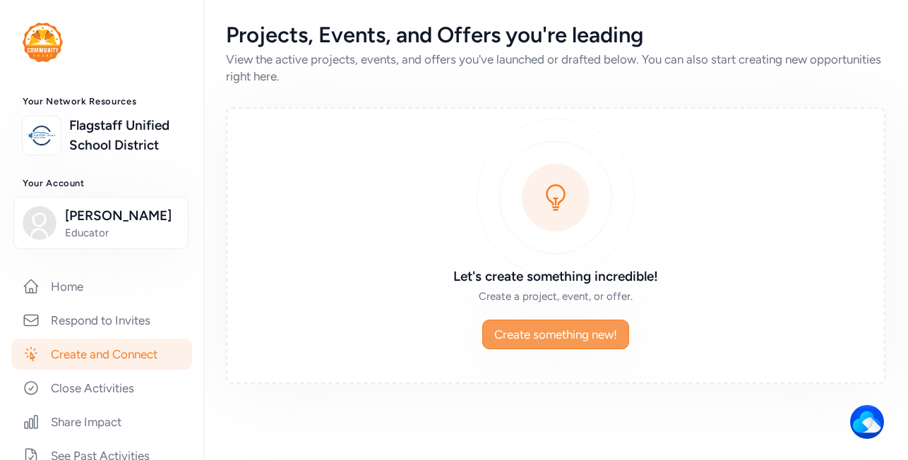
click at [532, 340] on span "Create something new!" at bounding box center [555, 334] width 123 height 17
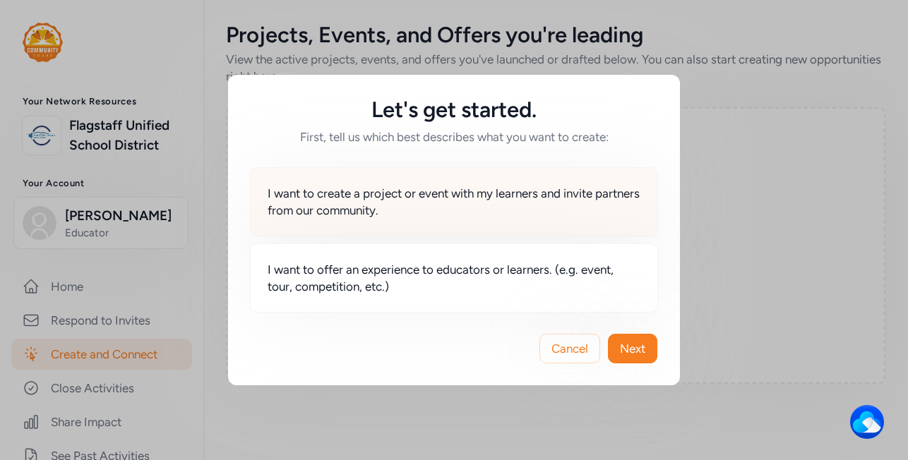
click at [452, 215] on span "I want to create a project or event with my learners and invite partners from o…" at bounding box center [454, 202] width 373 height 34
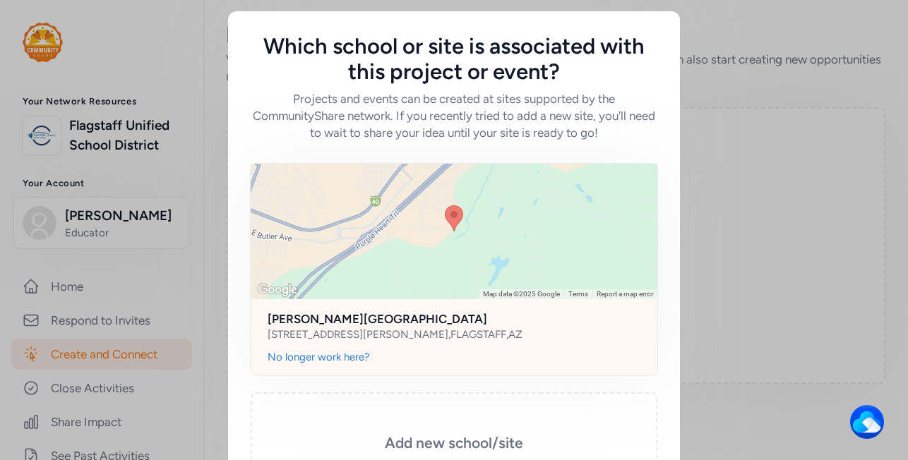
click at [460, 337] on div "[STREET_ADDRESS][PERSON_NAME]" at bounding box center [454, 335] width 373 height 14
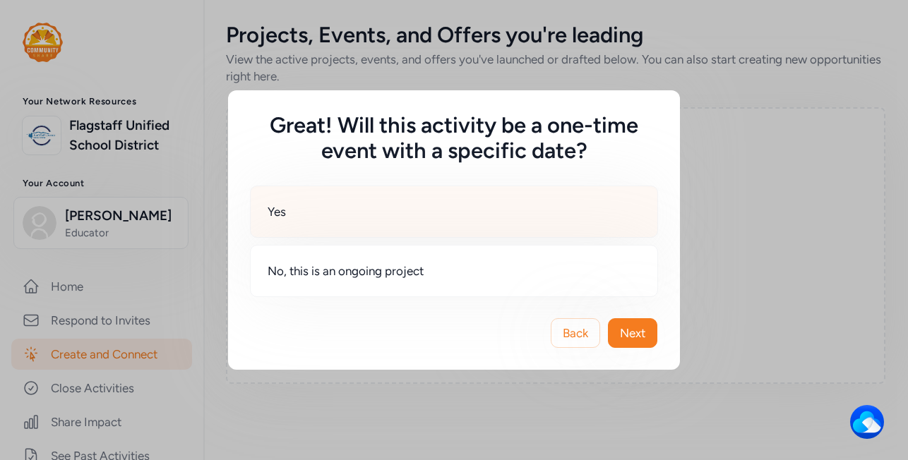
click at [421, 232] on div "Yes" at bounding box center [454, 212] width 408 height 52
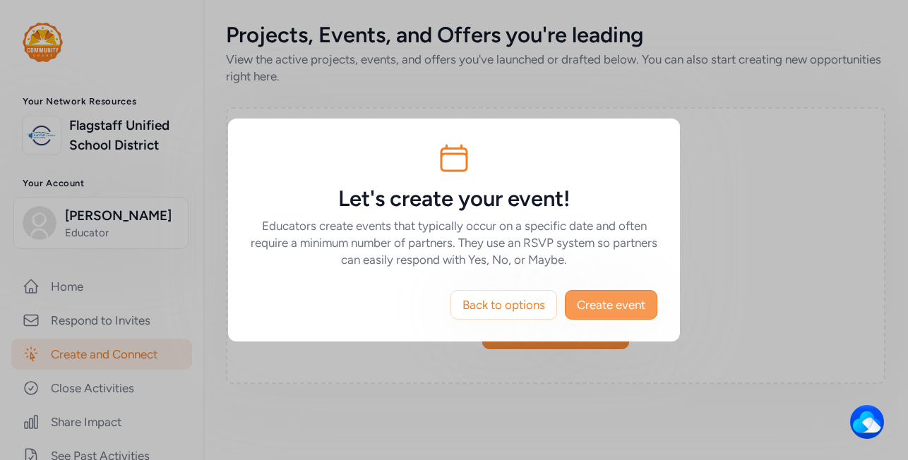
click at [615, 303] on span "Create event" at bounding box center [611, 304] width 68 height 17
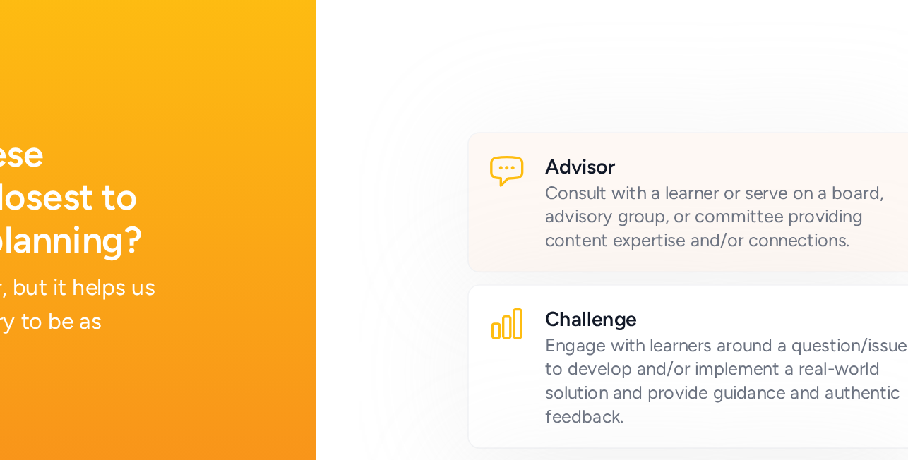
click at [613, 134] on div "Consult with a learner or serve on a board, advisory group, or committee provid…" at bounding box center [697, 140] width 217 height 42
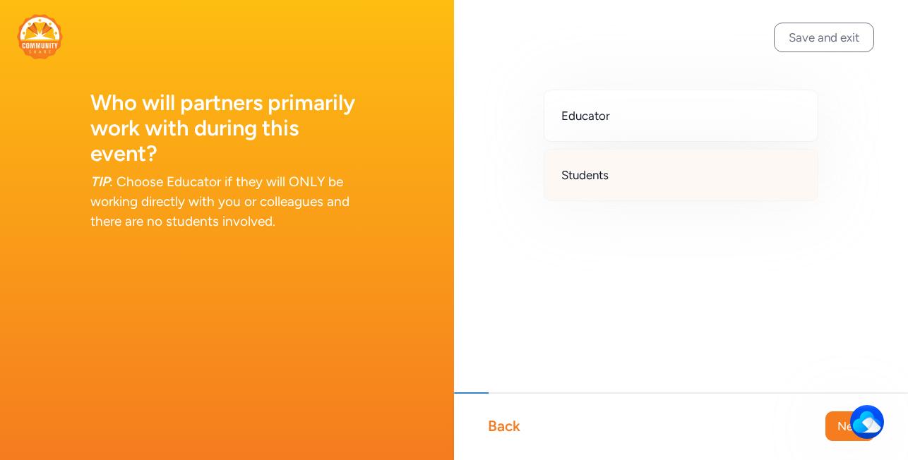
click at [689, 185] on div "Students" at bounding box center [681, 175] width 275 height 52
click at [835, 431] on button "Next" at bounding box center [849, 427] width 49 height 30
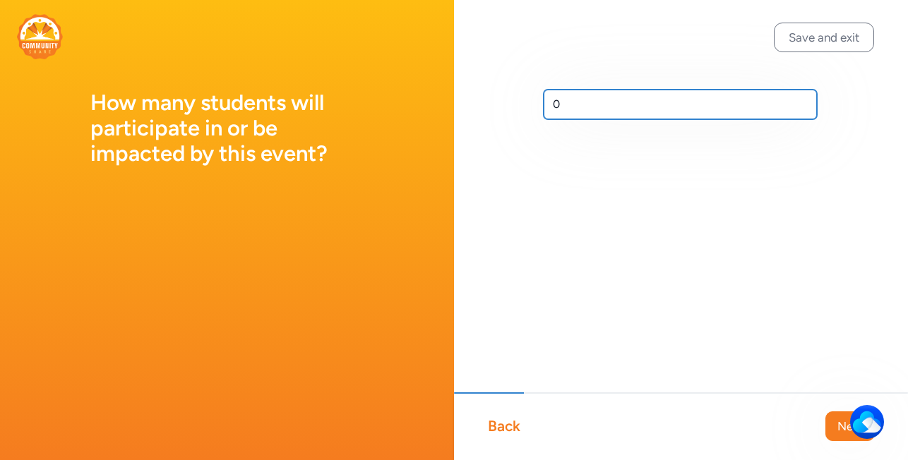
click at [583, 109] on input "0" at bounding box center [680, 105] width 273 height 30
type input "21"
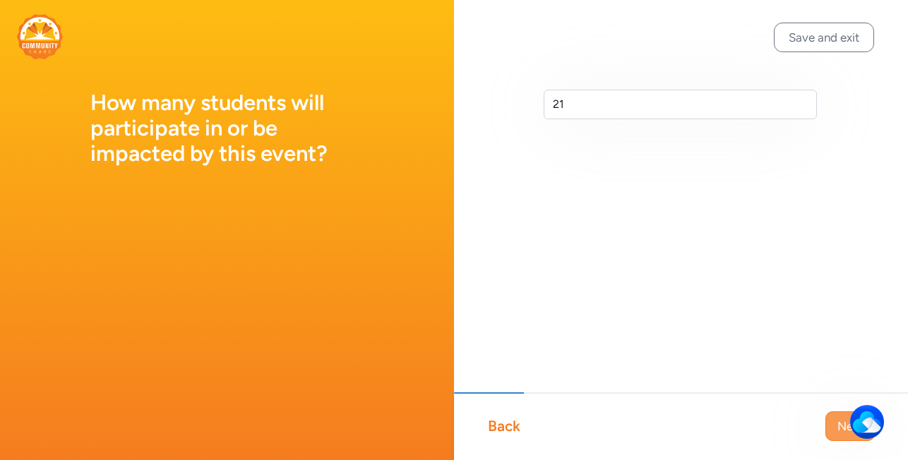
click at [837, 427] on span "Next" at bounding box center [849, 426] width 25 height 17
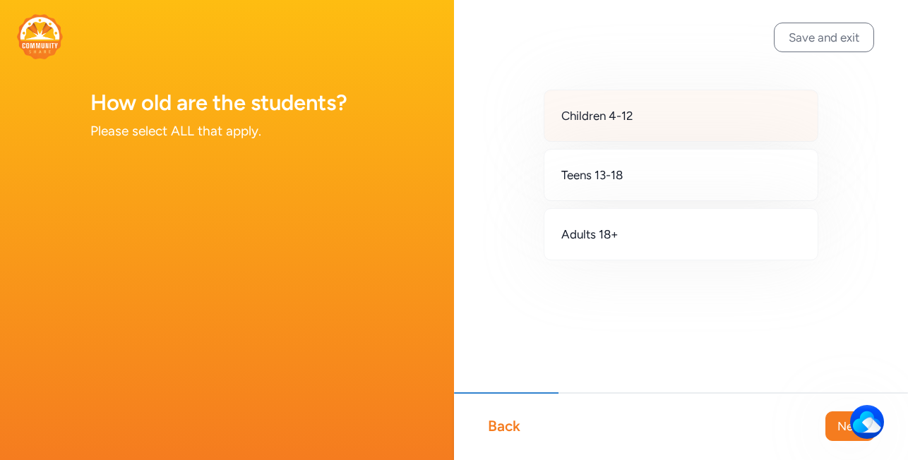
click at [621, 118] on span "Children 4-12" at bounding box center [597, 115] width 72 height 17
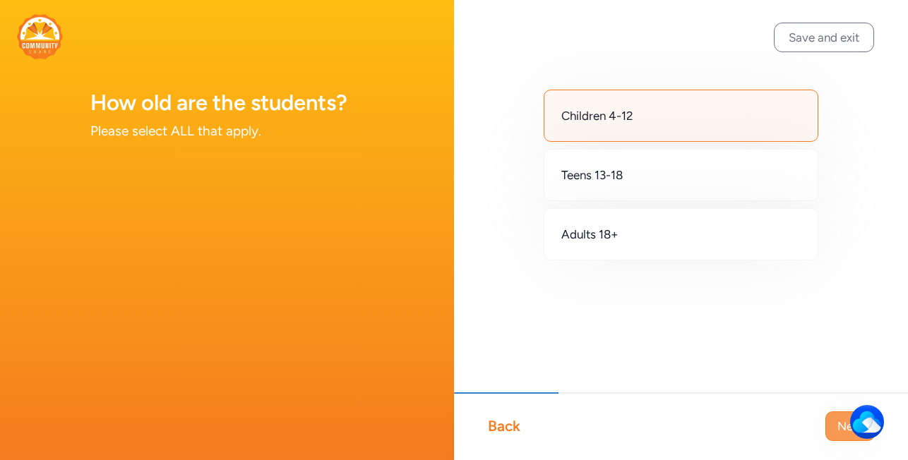
click at [842, 432] on span "Next" at bounding box center [849, 426] width 25 height 17
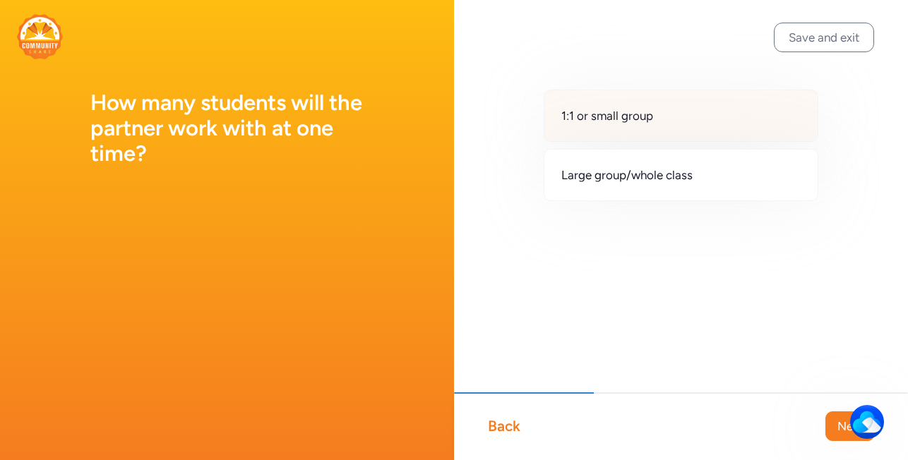
click at [605, 137] on div "1:1 or small group" at bounding box center [681, 116] width 275 height 52
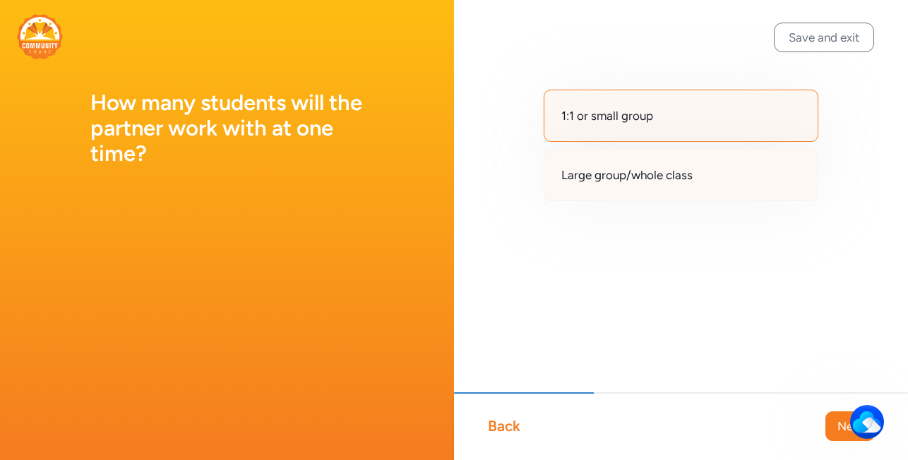
click at [615, 174] on span "Large group/whole class" at bounding box center [626, 175] width 131 height 17
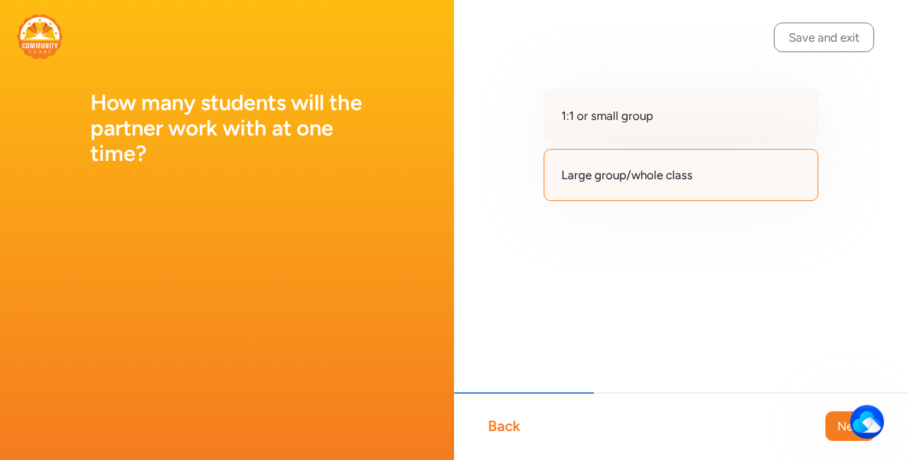
click at [605, 126] on div "1:1 or small group" at bounding box center [681, 116] width 275 height 52
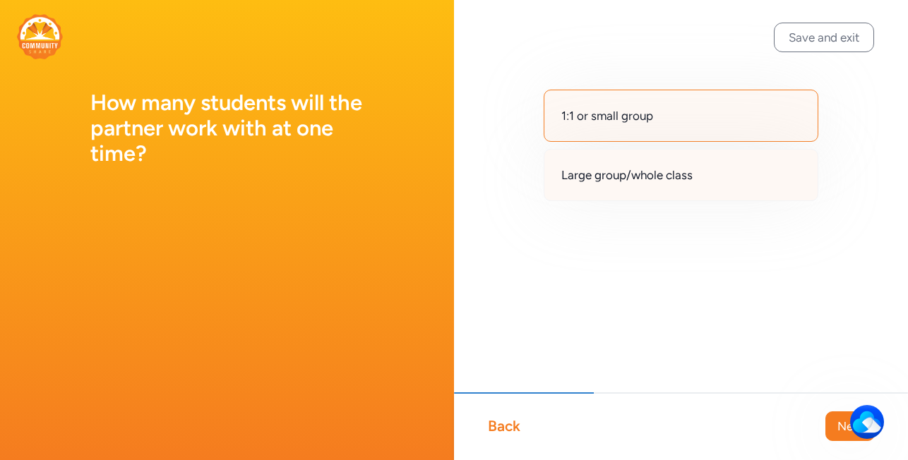
click at [600, 188] on div "Large group/whole class" at bounding box center [681, 175] width 275 height 52
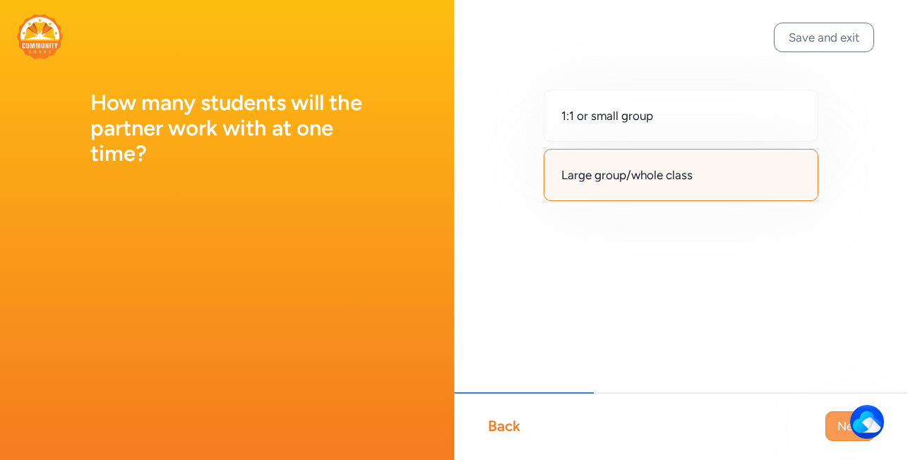
click at [838, 433] on span "Next" at bounding box center [849, 426] width 25 height 17
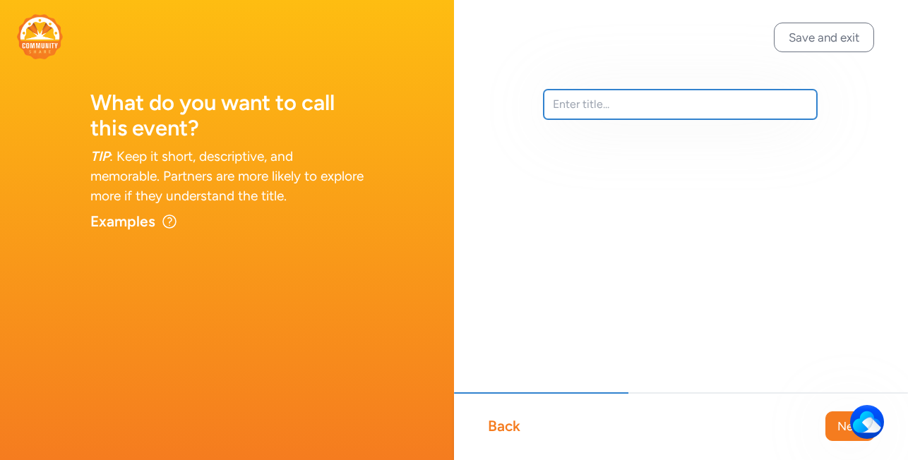
click at [570, 99] on input "text" at bounding box center [680, 105] width 273 height 30
type input "P"
type input "Organisms and their Habitats Capstone"
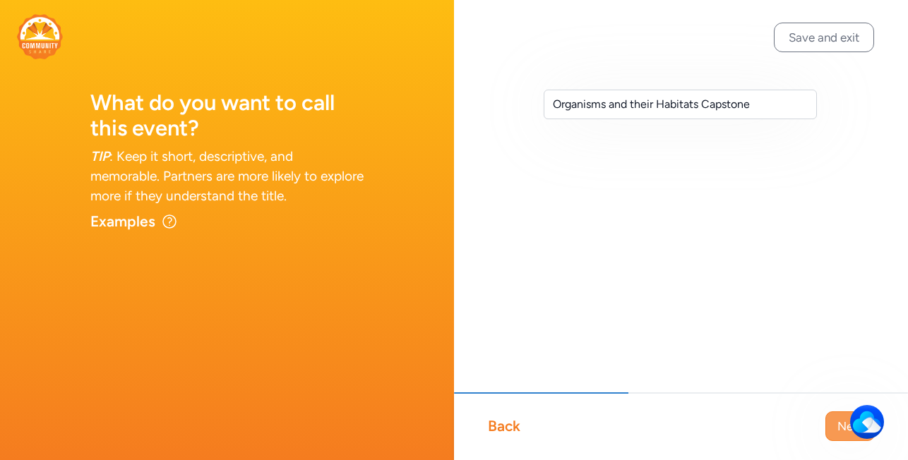
click at [841, 429] on span "Next" at bounding box center [849, 426] width 25 height 17
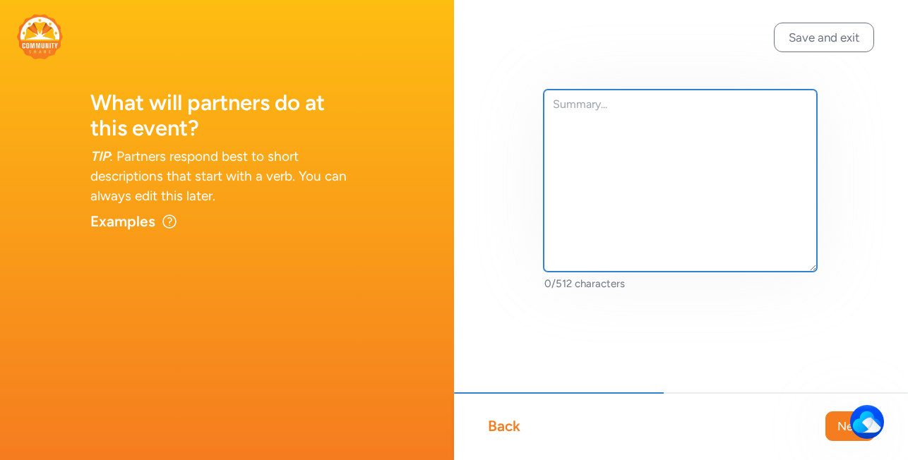
click at [575, 116] on textarea at bounding box center [680, 181] width 273 height 182
paste textarea "What does it take to make a natural butterfly habitat?"
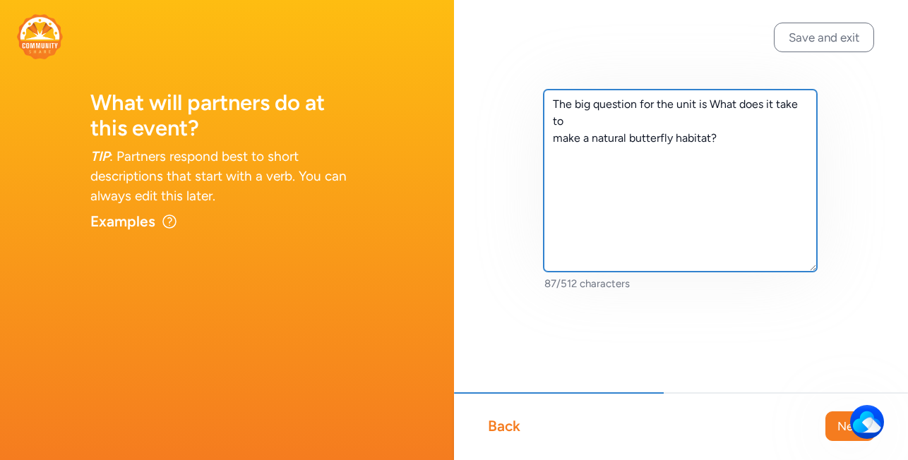
click at [707, 107] on textarea "The big question for the unit is What does it take to make a natural butterfly …" at bounding box center [680, 181] width 273 height 182
click at [552, 140] on textarea "The big question for the unit is: What does it take to make a natural butterfly…" at bounding box center [680, 181] width 273 height 182
click at [739, 127] on textarea "The big question for the unit is: What does it take to make a natural butterfly…" at bounding box center [680, 181] width 273 height 182
click at [551, 102] on textarea "The big question for the unit is: What does it take to make a natural butterfly…" at bounding box center [680, 181] width 273 height 182
click at [640, 160] on textarea "The big question for the unit is: What does it take to make a natural butterfly…" at bounding box center [680, 181] width 273 height 182
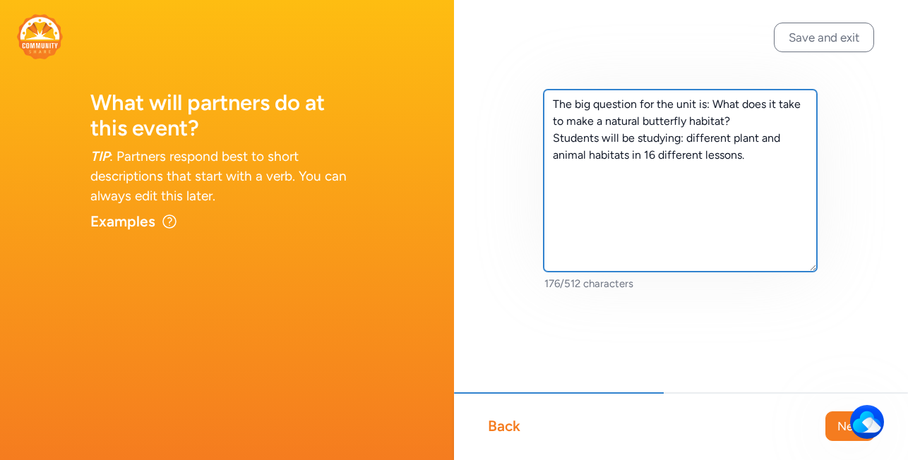
type textarea "The big question for the unit is: What does it take to make a natural butterfly…"
